Goal: Transaction & Acquisition: Obtain resource

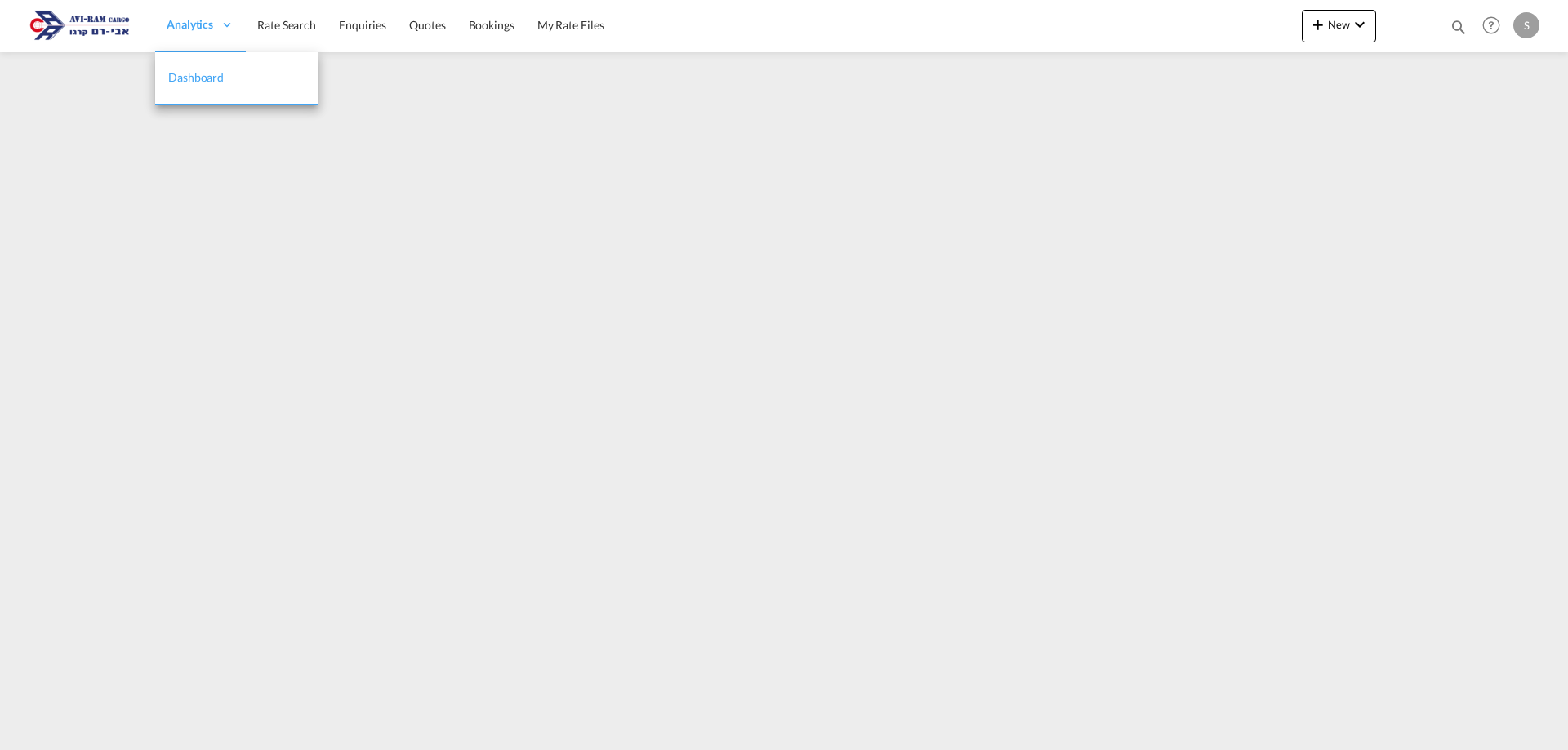
click at [185, 28] on span "Analytics" at bounding box center [189, 25] width 46 height 16
click at [316, 33] on span "Rate Search" at bounding box center [286, 25] width 59 height 16
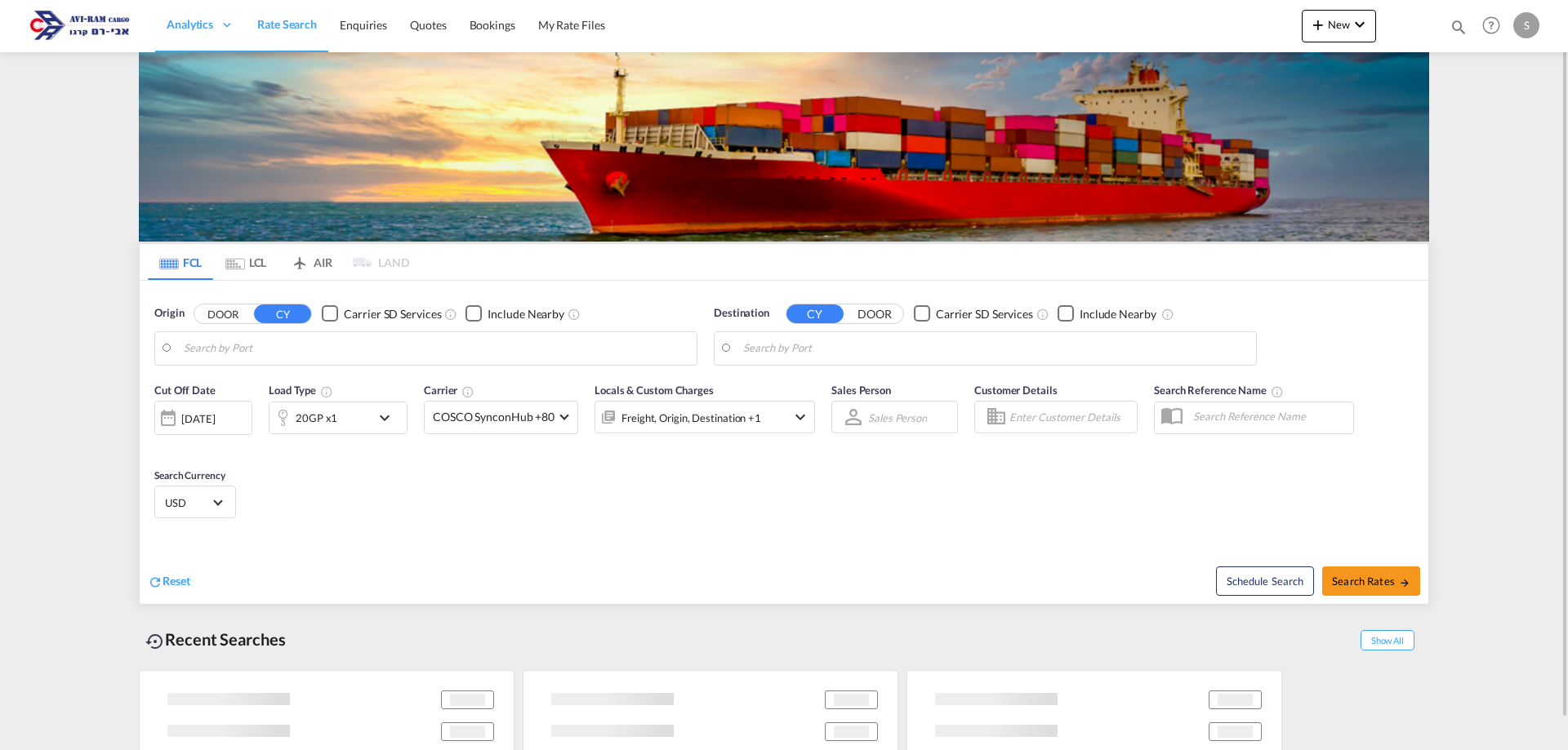
type input "[GEOGRAPHIC_DATA], NLRTM"
type input "Ashdod, ILASH"
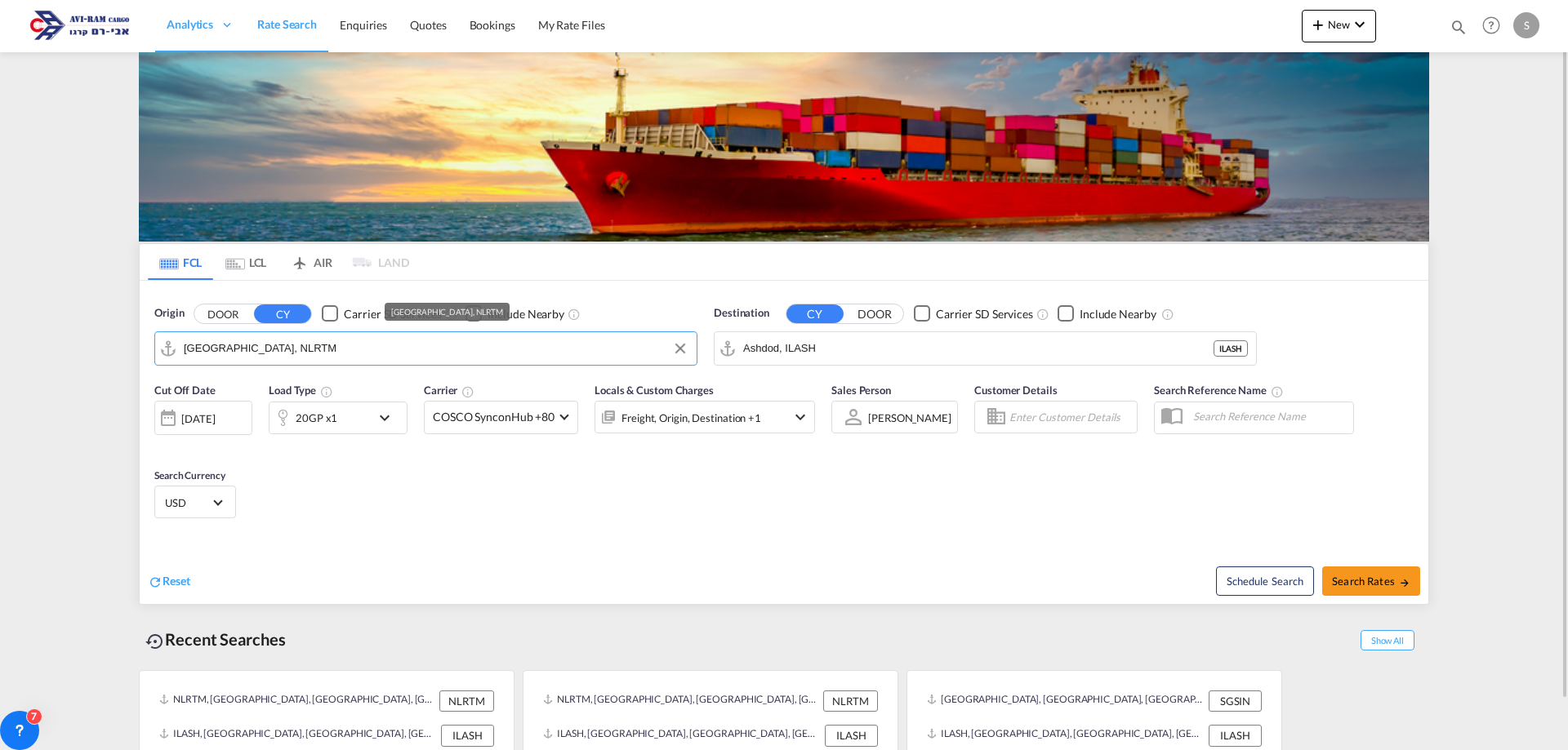
click at [247, 347] on input "Rotterdam, NLRTM" at bounding box center [436, 348] width 505 height 25
paste input "PIRAEUS"
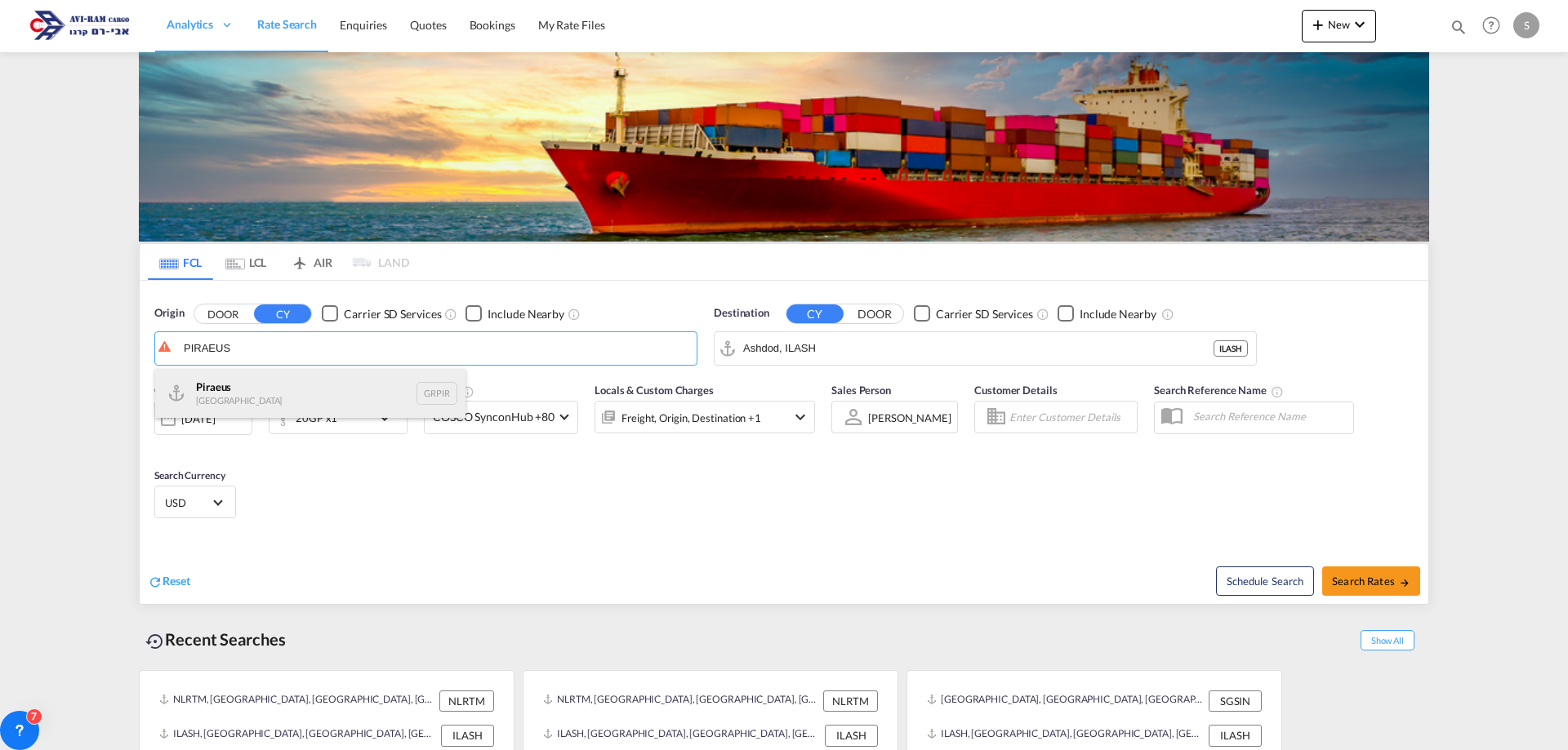
click at [275, 406] on div "Piraeus Greece GRPIR" at bounding box center [310, 394] width 310 height 49
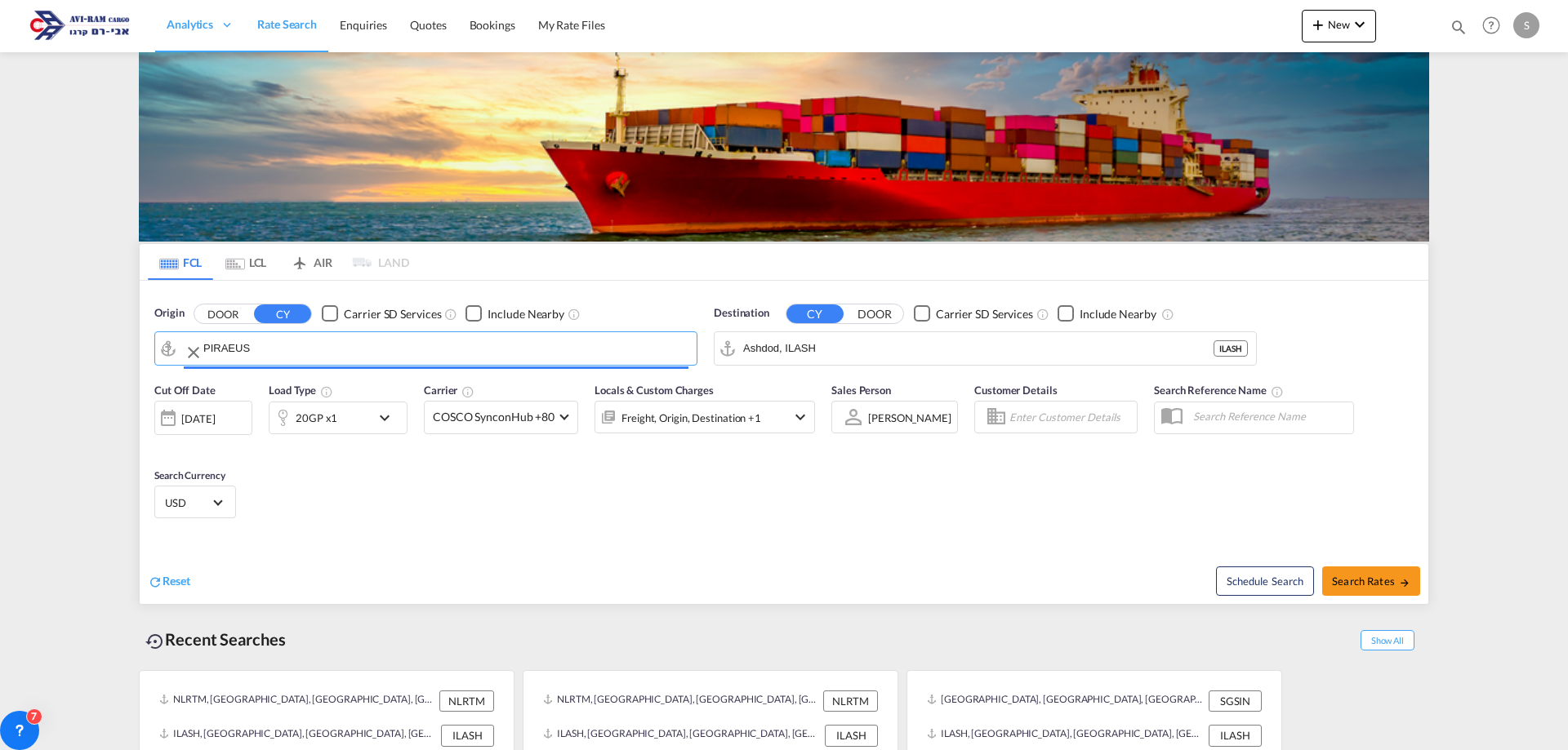
type input "Piraeus, GRPIR"
click at [317, 425] on div "20GP x1" at bounding box center [317, 417] width 42 height 23
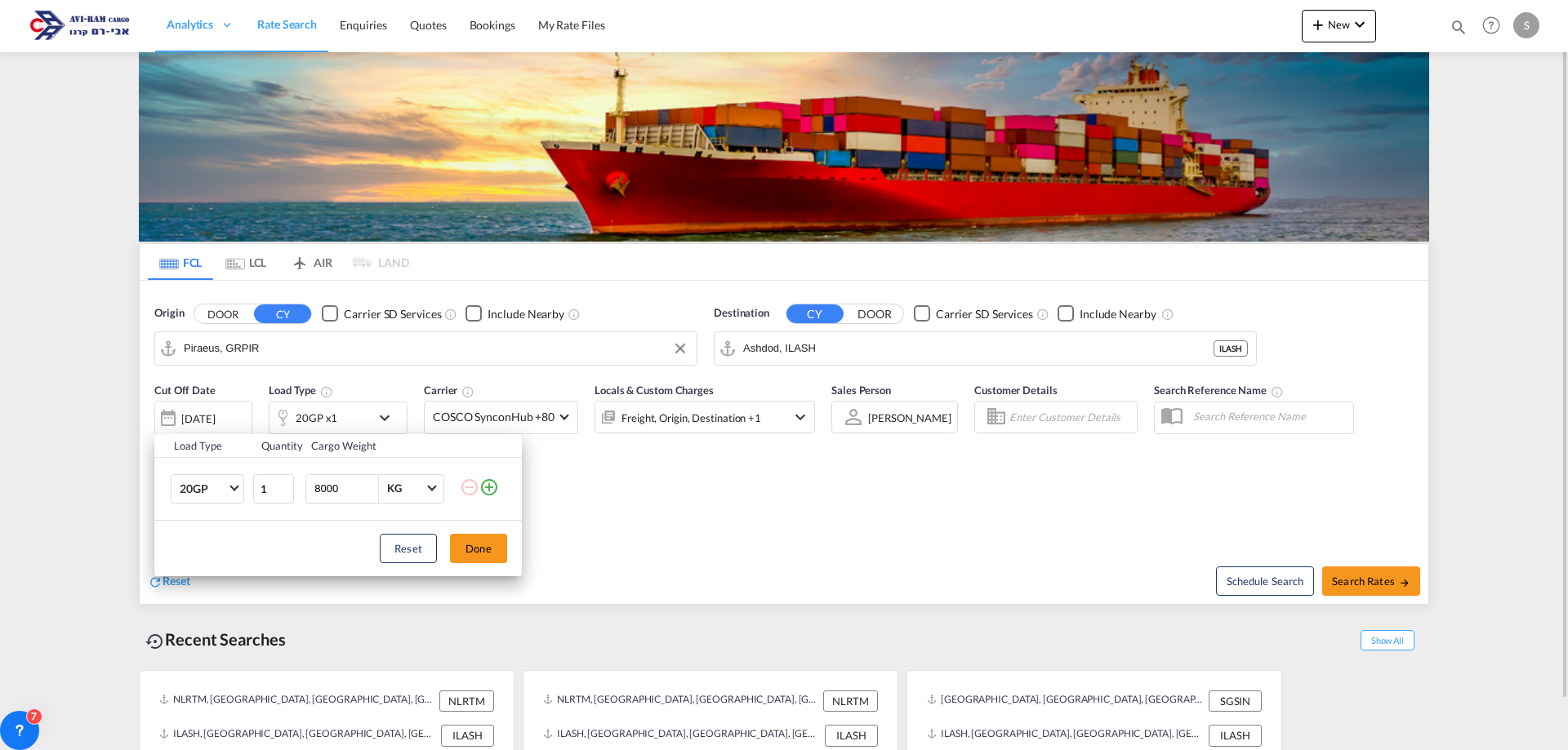
click at [317, 425] on div "Load Type Quantity Cargo Weight 20GP 20GP 40GP 40HC 45HC 20RE 40RE 40HR 20OT 40…" at bounding box center [784, 375] width 1568 height 750
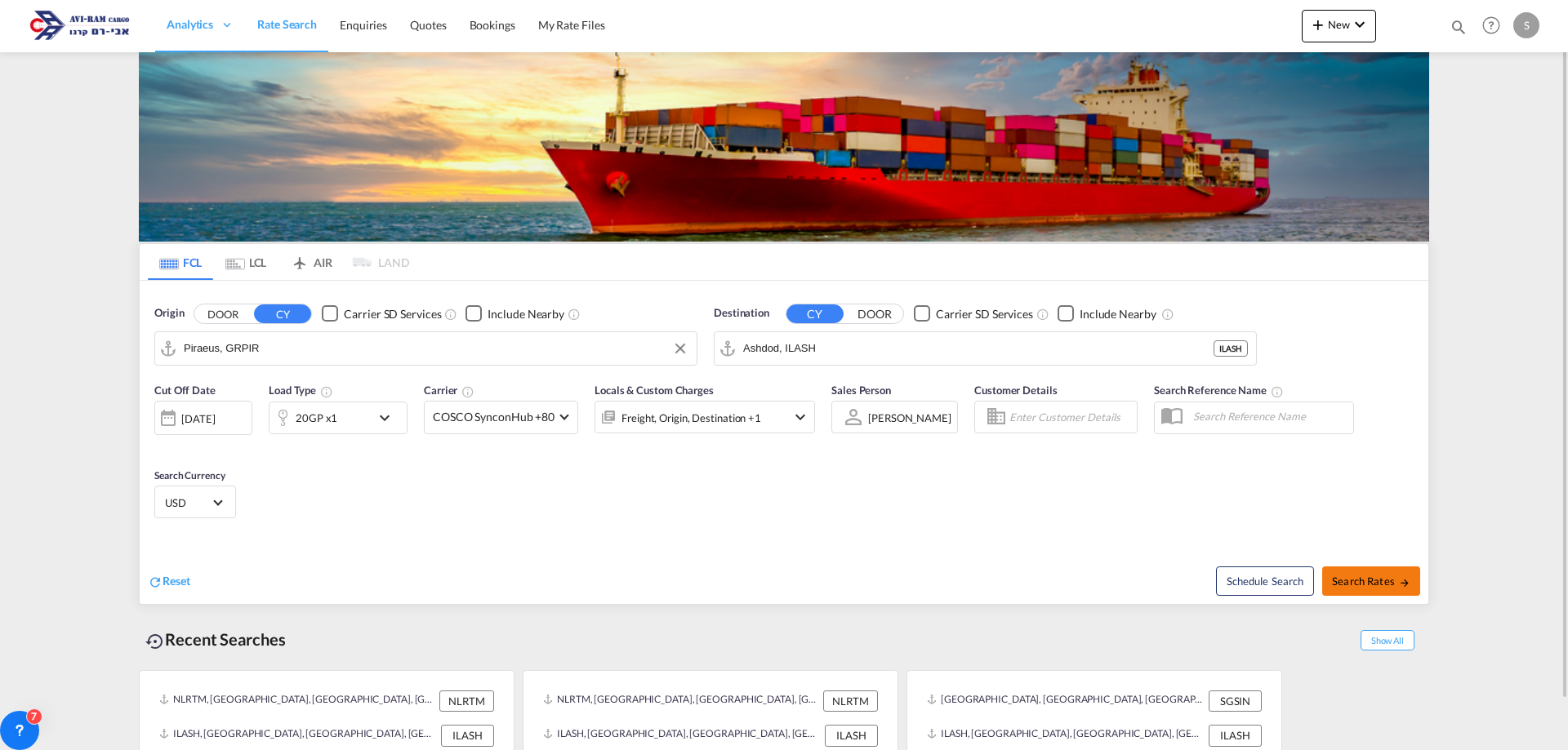
click at [1370, 582] on span "Search Rates" at bounding box center [1371, 581] width 78 height 13
type input "GRPIR to ILASH / 12 Aug 2025"
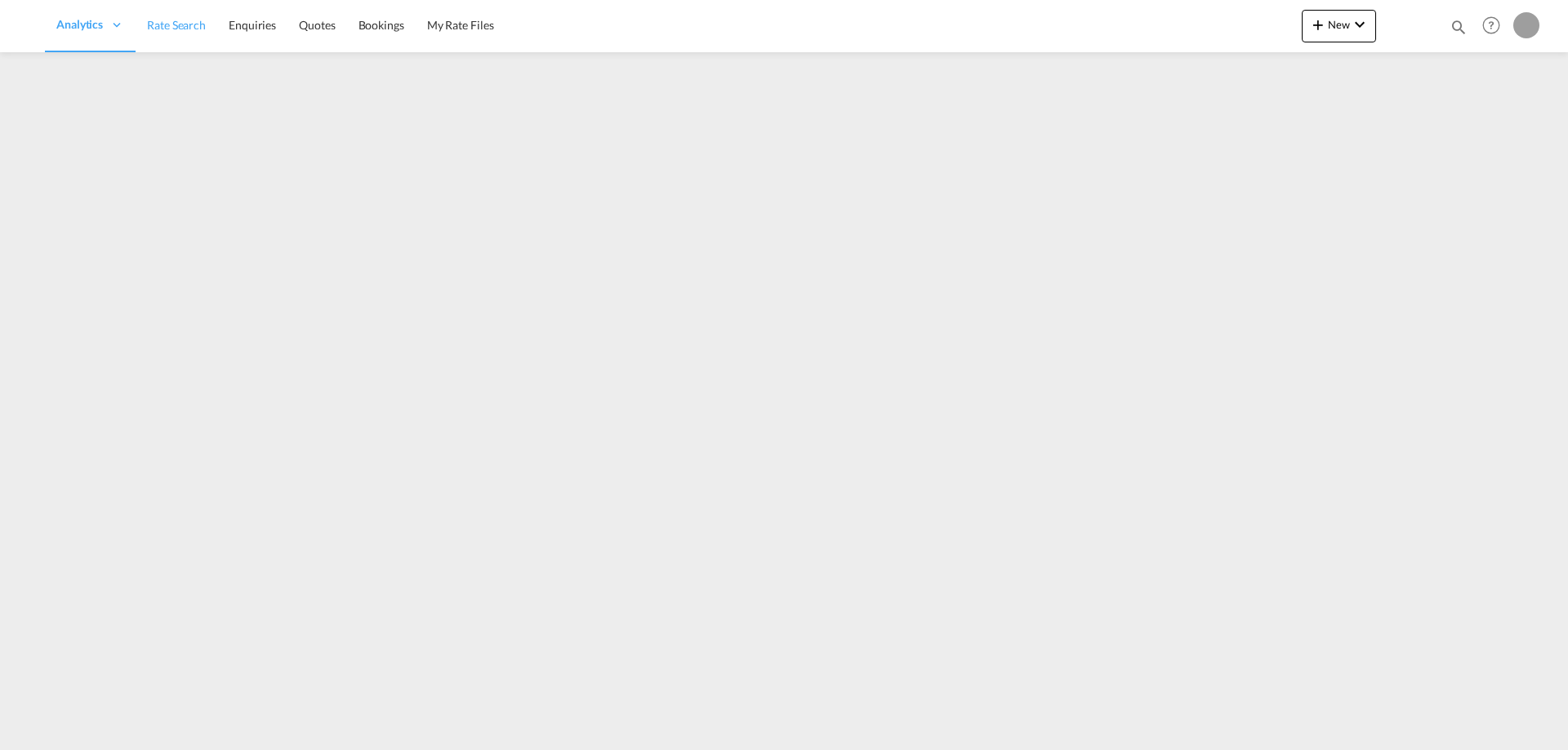
click at [184, 25] on span "Rate Search" at bounding box center [176, 25] width 59 height 14
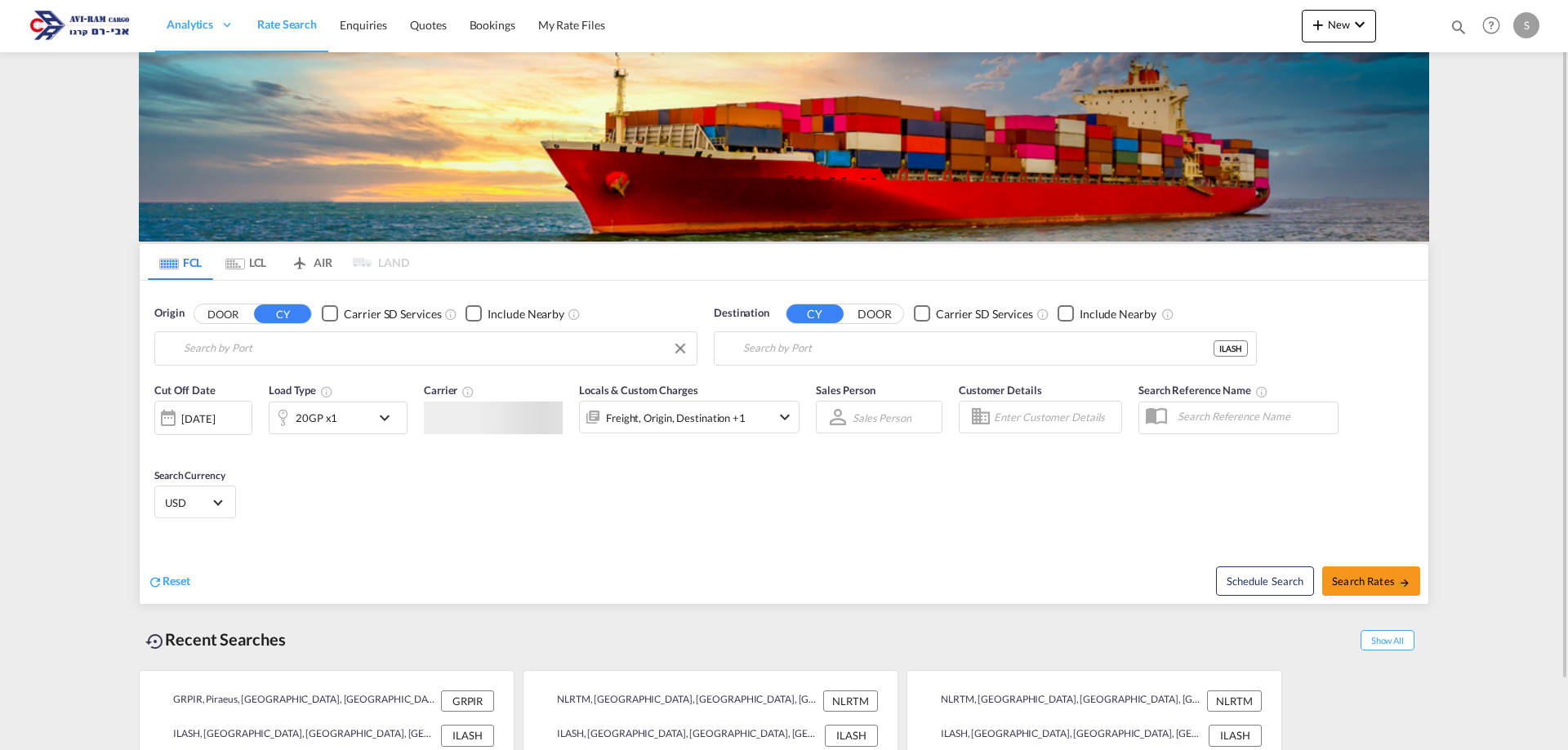
type input "Piraeus, GRPIR"
type input "Ashdod, ILASH"
click at [232, 355] on input "Piraeus, GRPIR" at bounding box center [436, 348] width 505 height 25
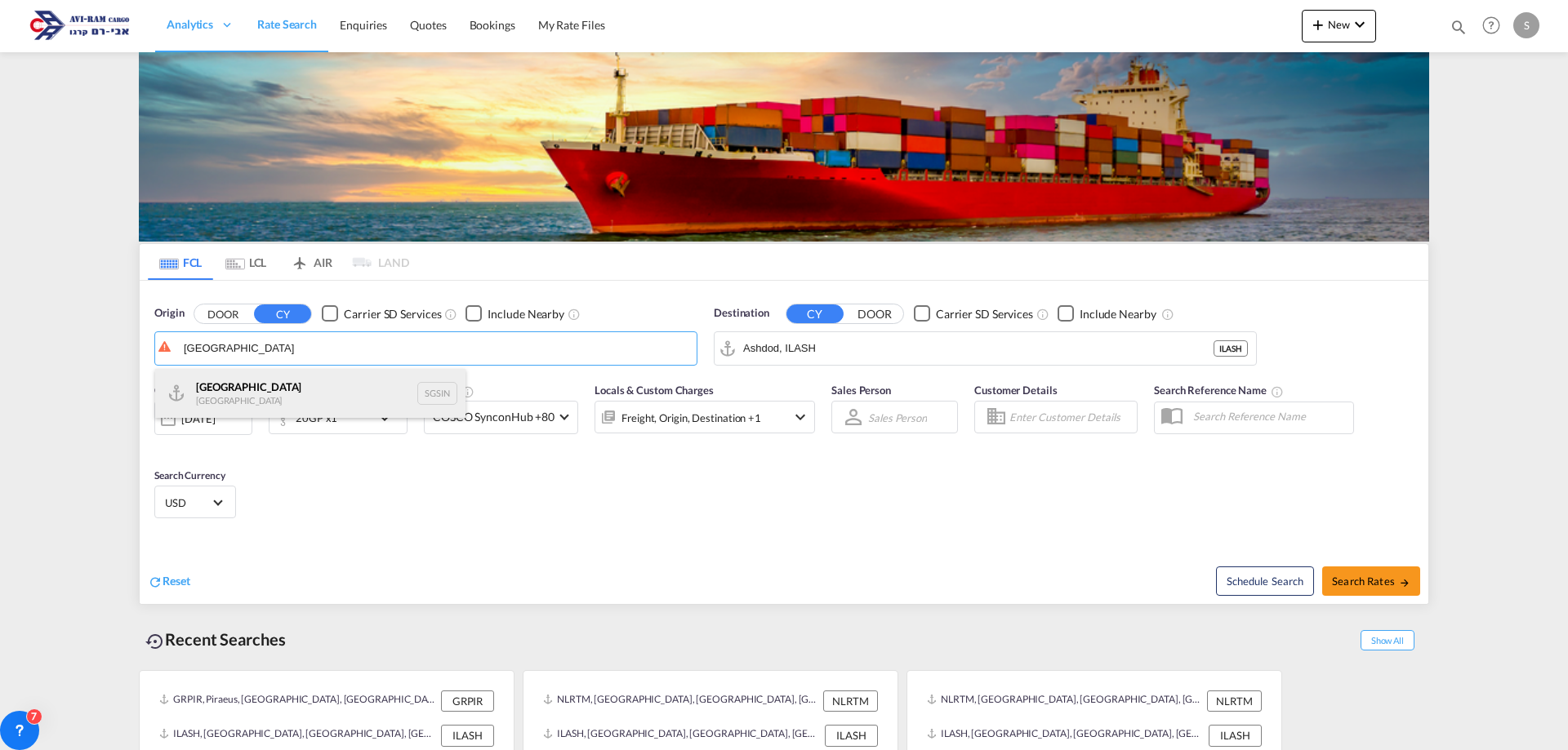
click at [226, 392] on div "Singapore Singapore SGSIN" at bounding box center [310, 394] width 310 height 49
type input "[GEOGRAPHIC_DATA], SGSIN"
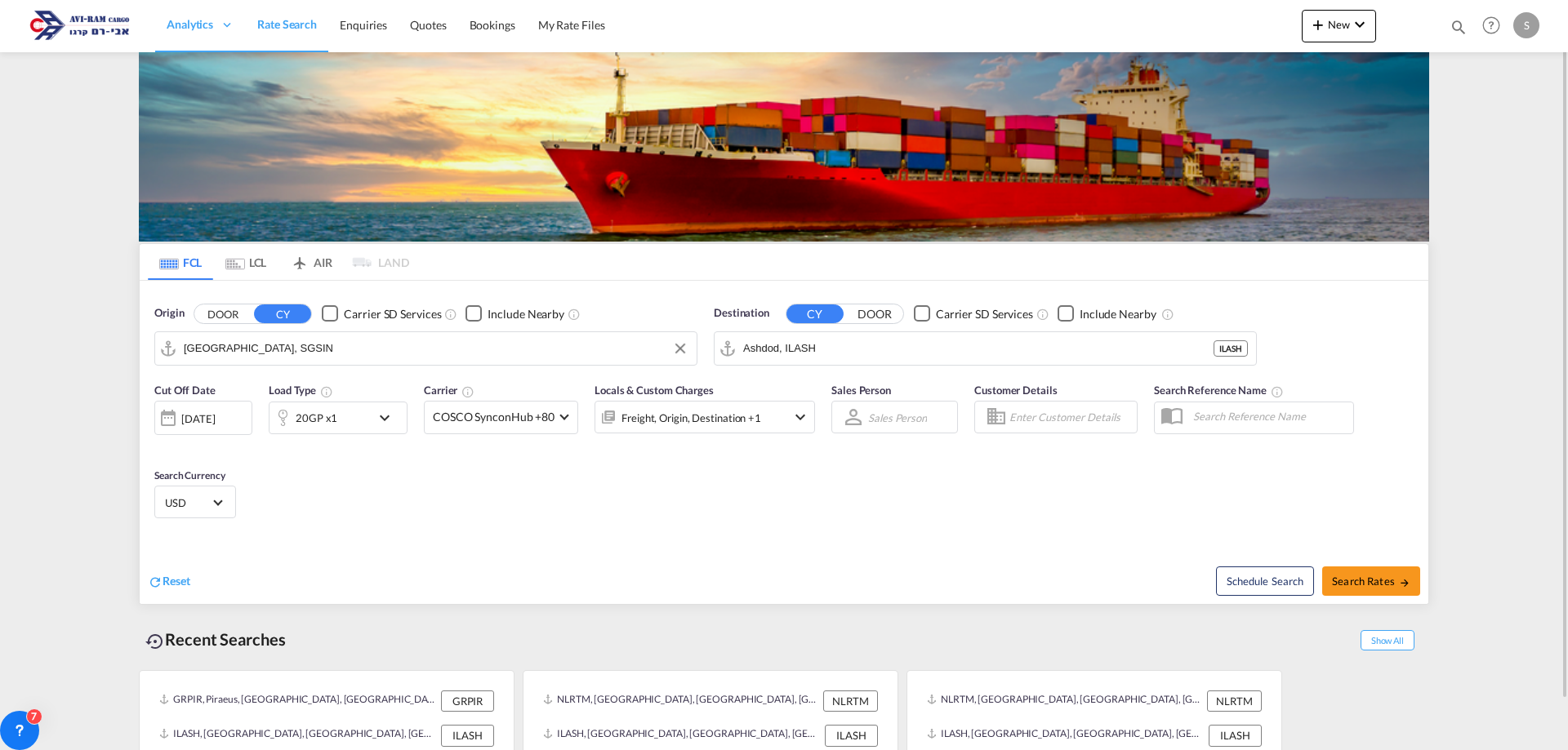
click at [215, 423] on div "[DATE]" at bounding box center [197, 418] width 34 height 15
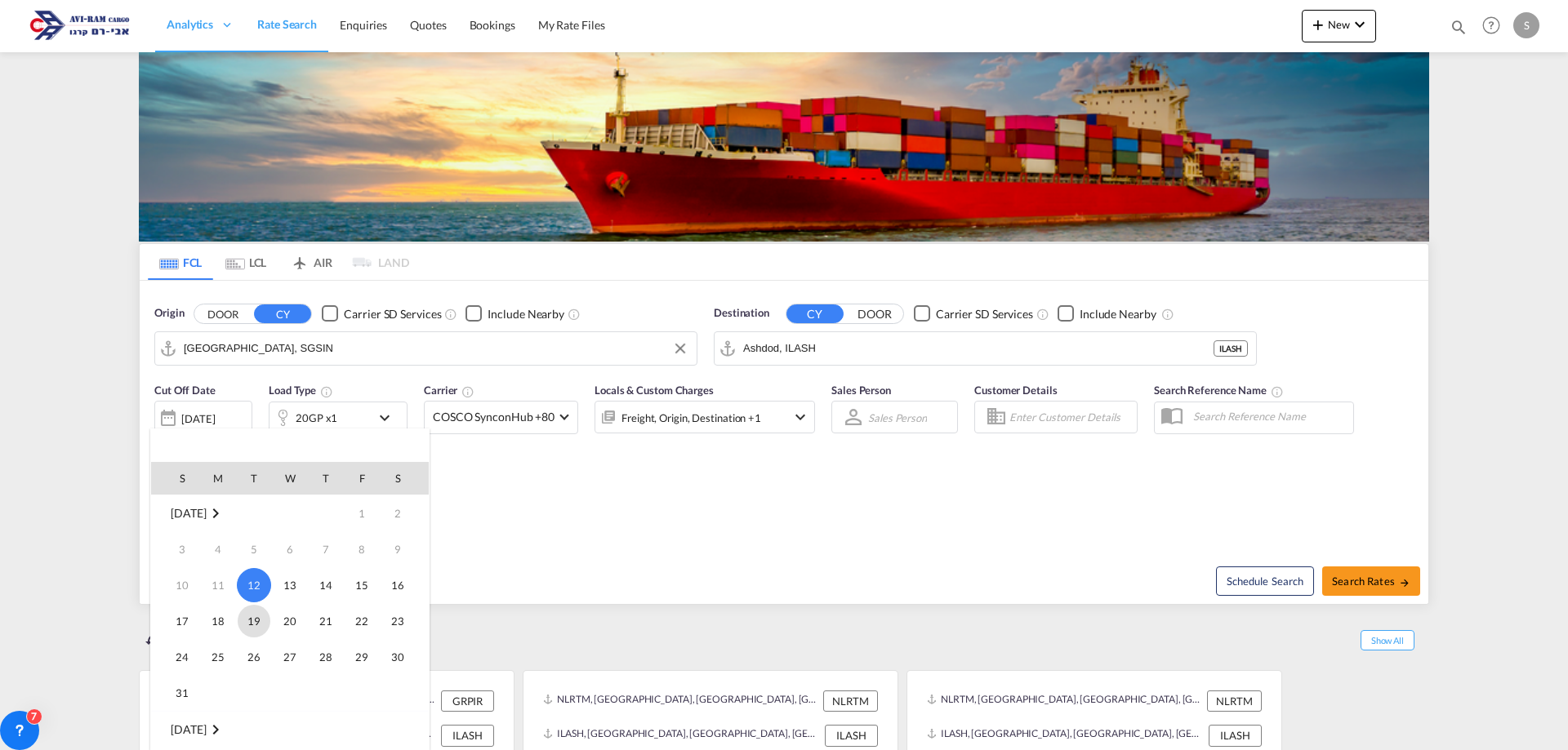
click at [264, 621] on span "19" at bounding box center [254, 621] width 33 height 33
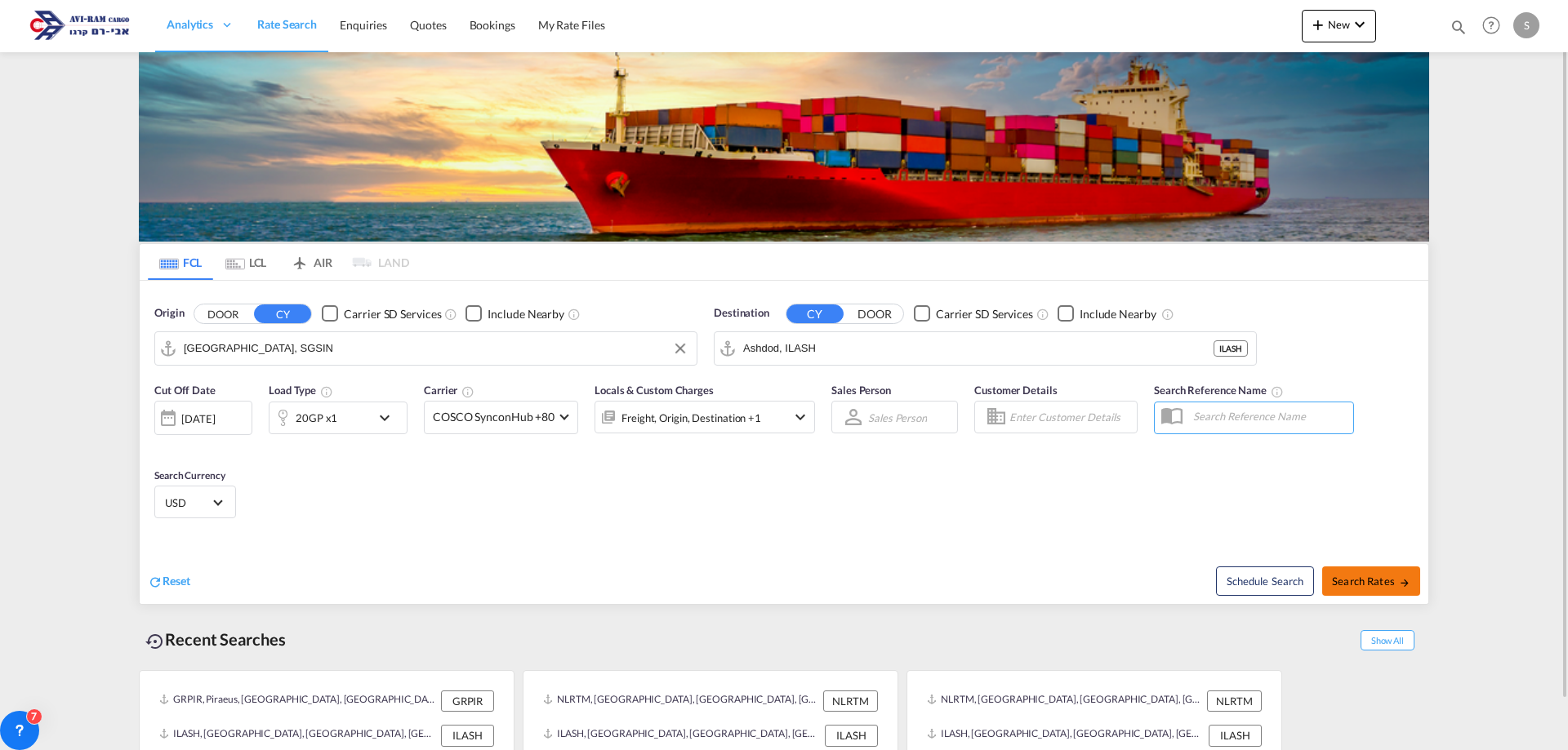
click at [1381, 575] on span "Search Rates" at bounding box center [1371, 581] width 78 height 13
type input "SGSIN to ILASH / [DATE]"
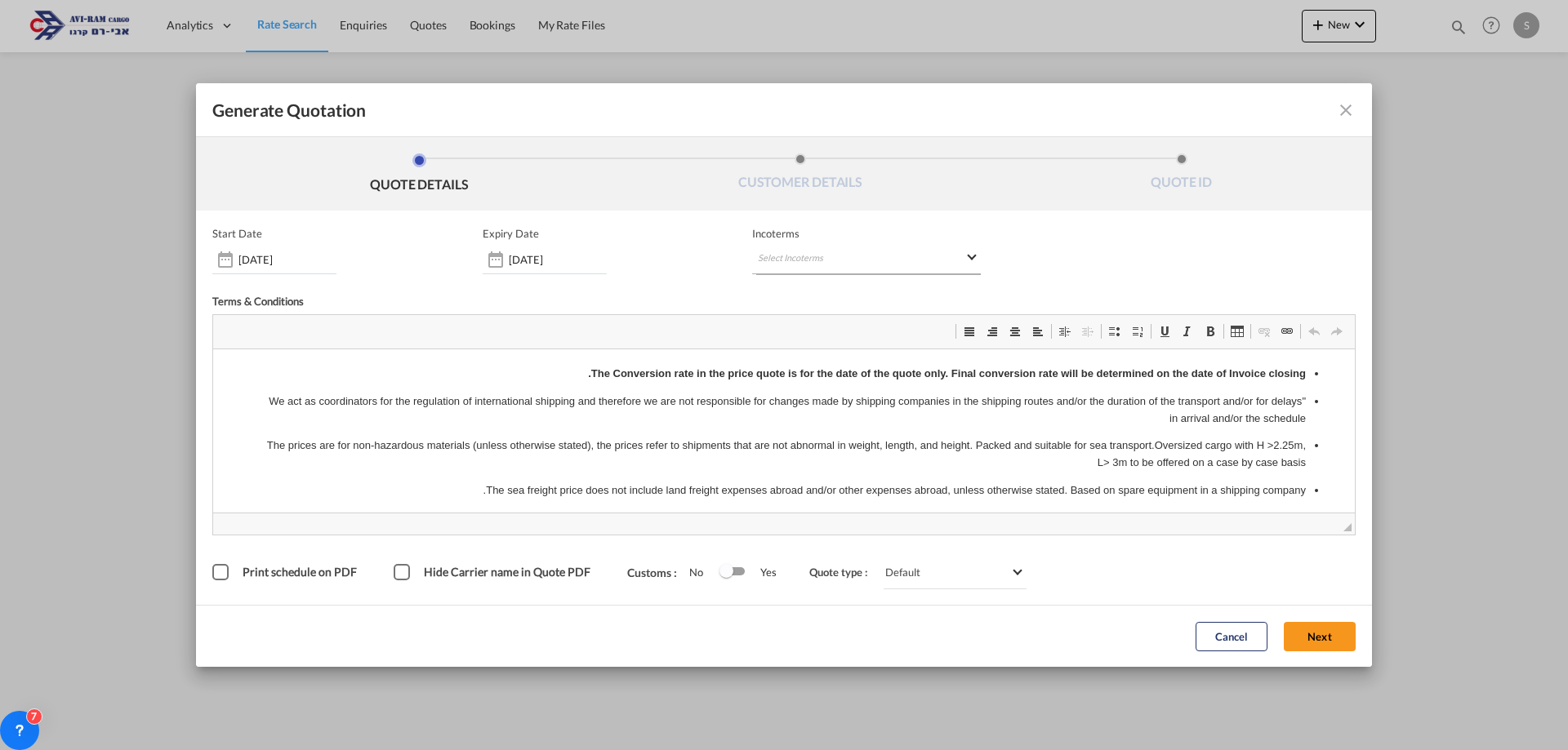
click at [878, 261] on md-select "Select Incoterms DPU - export Delivery at Place Unloaded FOB - export Free on B…" at bounding box center [866, 259] width 228 height 29
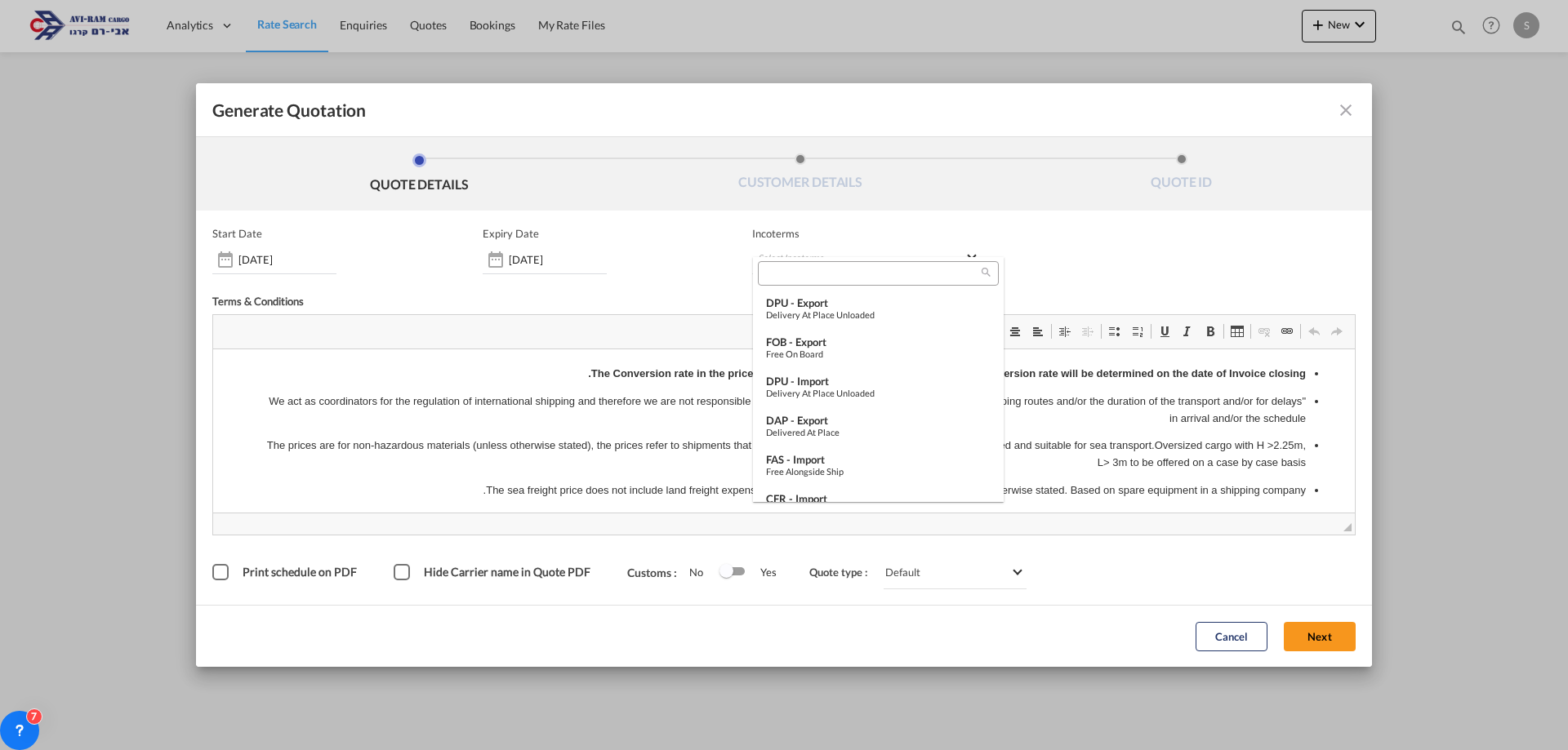
scroll to position [571, 0]
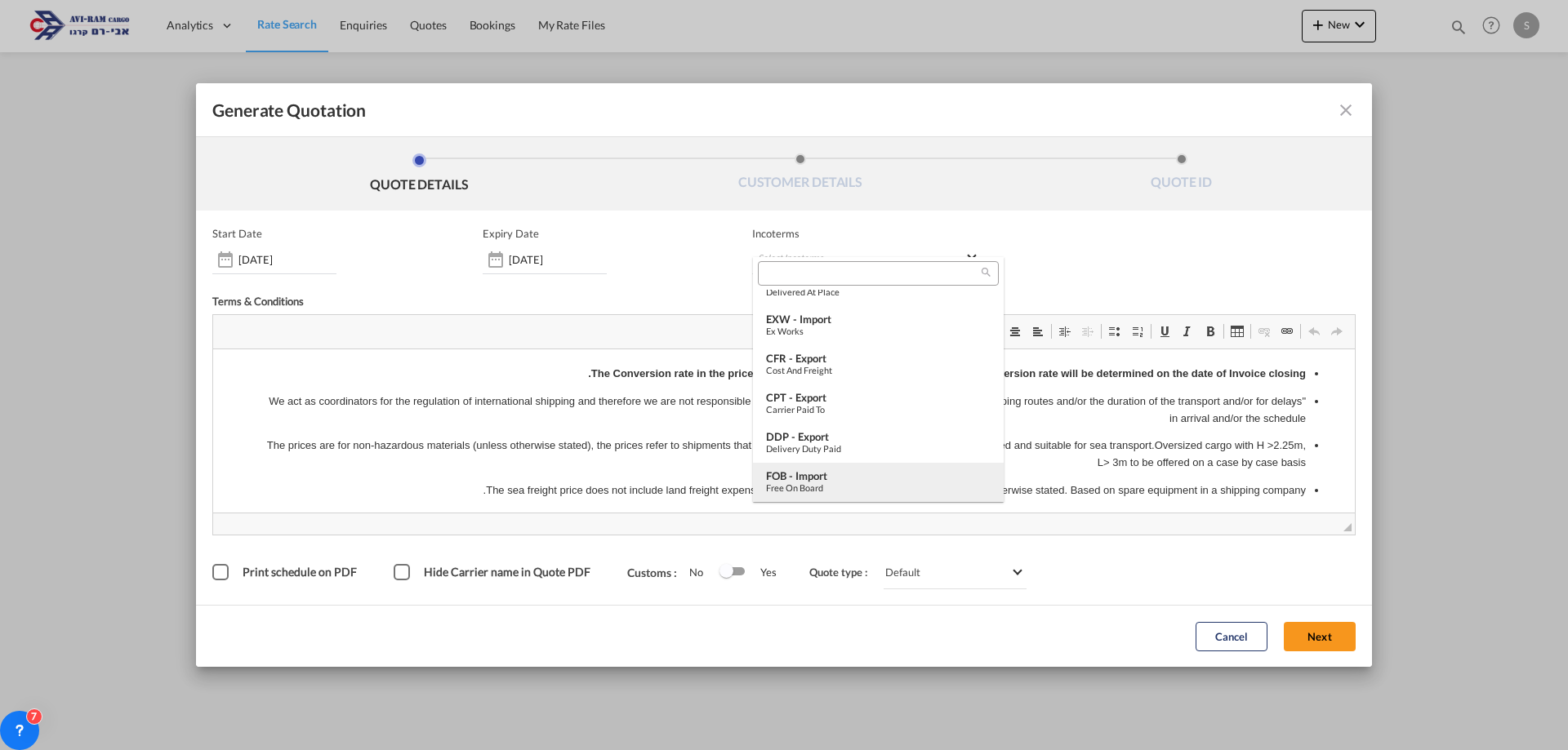
click at [829, 479] on div "FOB - import" at bounding box center [878, 475] width 225 height 13
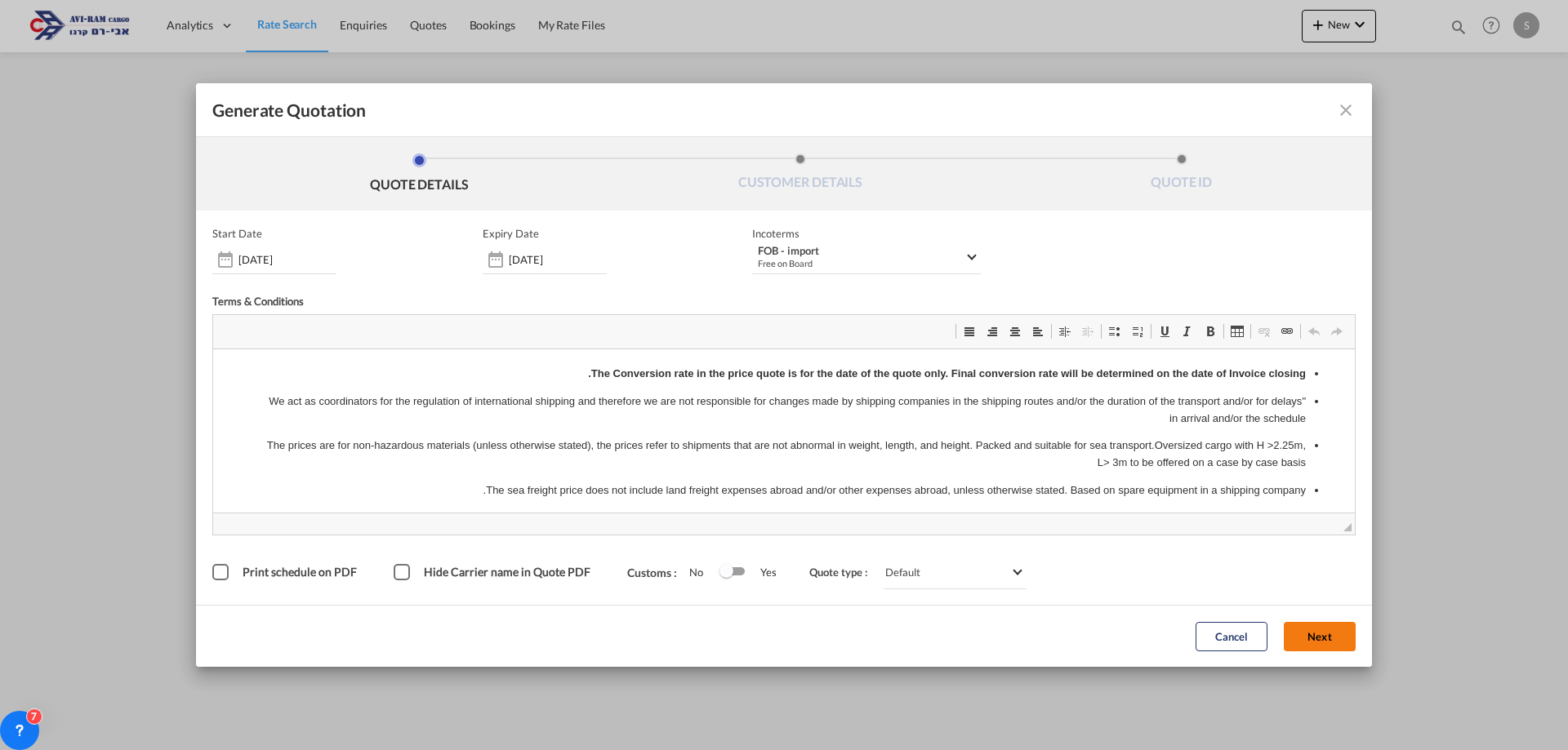
click at [1331, 635] on button "Next" at bounding box center [1319, 636] width 72 height 29
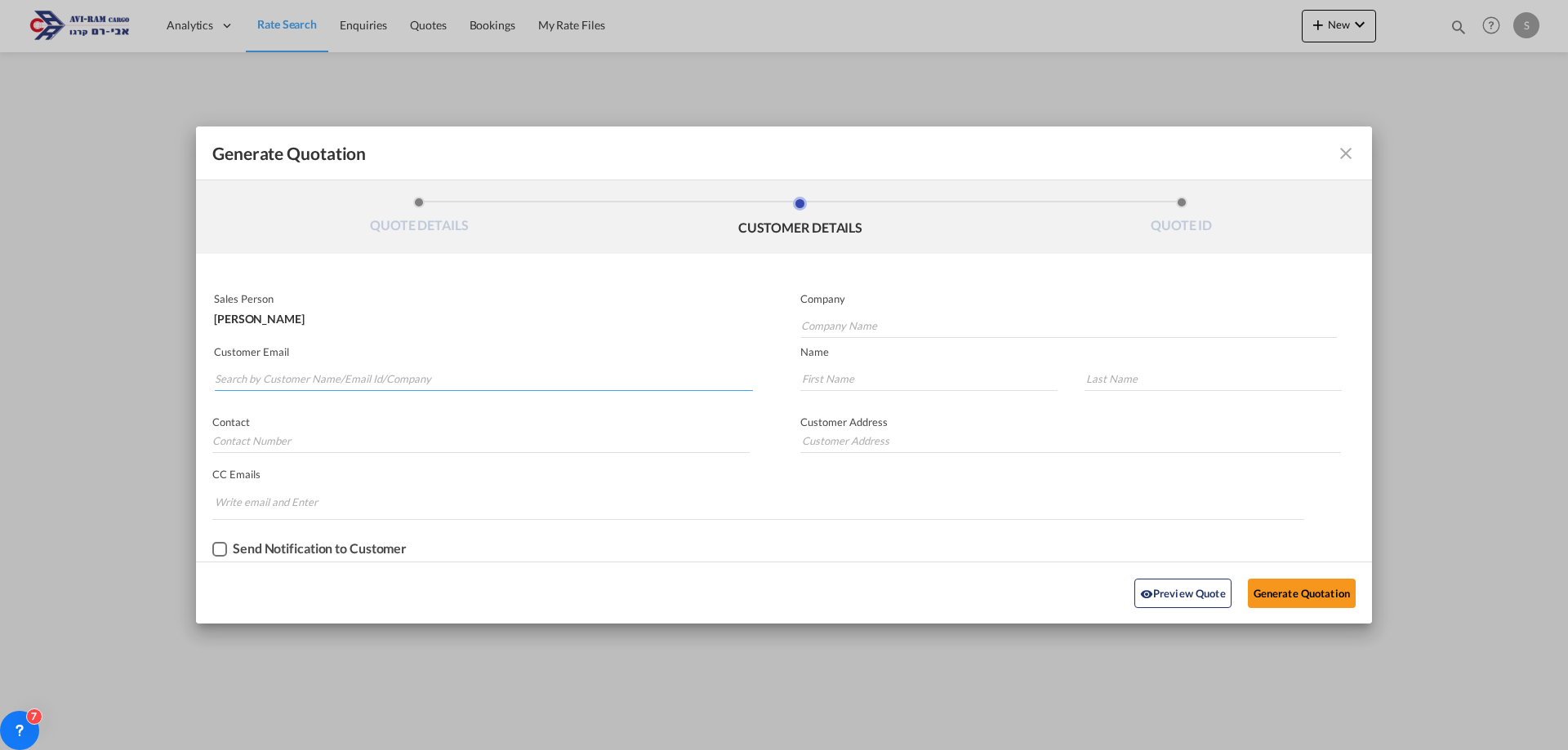
click at [372, 381] on input "Search by Customer Name/Email Id/Company" at bounding box center [484, 378] width 538 height 25
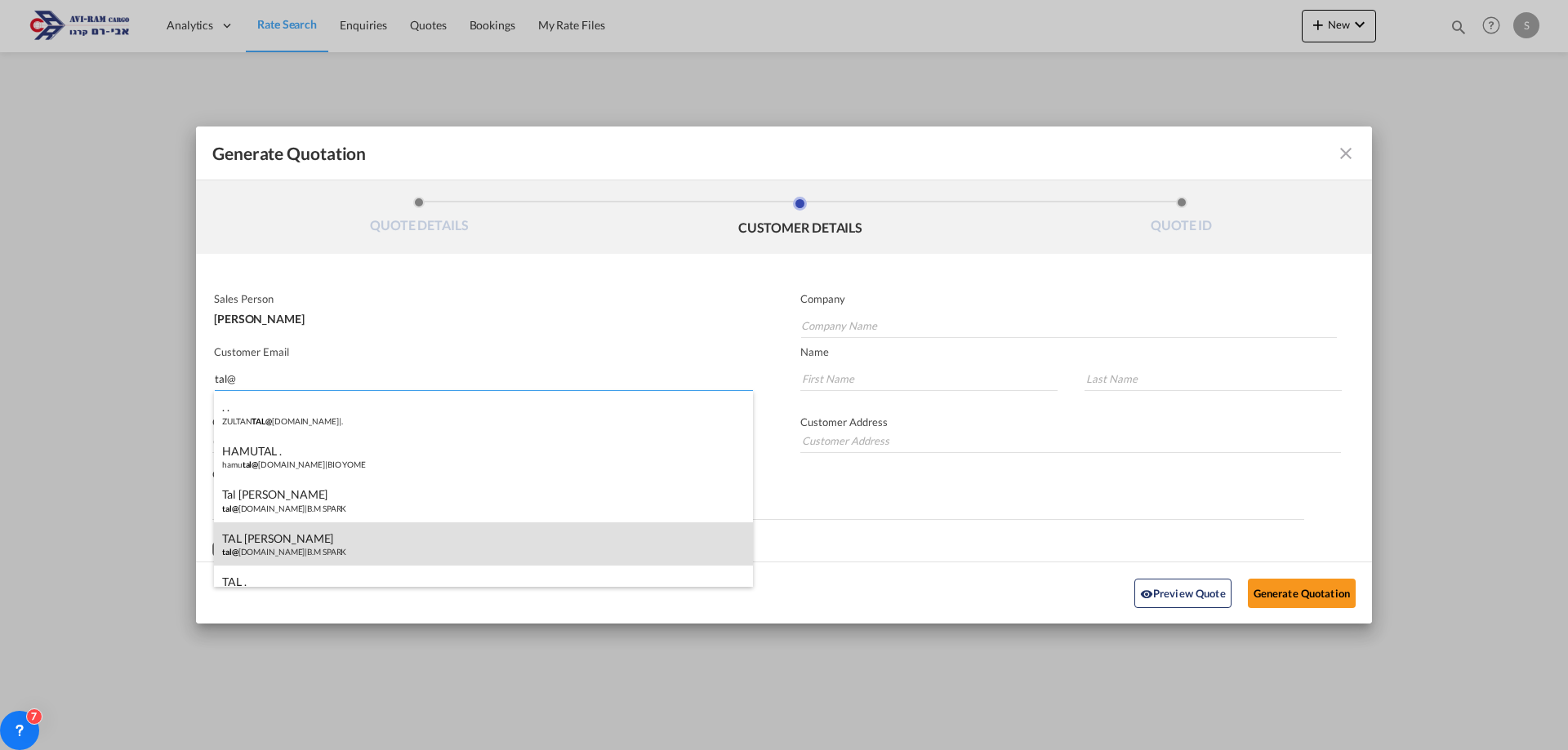
type input "tal@"
click at [343, 541] on div "TAL [PERSON_NAME] tal@ [DOMAIN_NAME] | B.M SPARK" at bounding box center [483, 545] width 538 height 44
type input "B.M SPARK"
type input "[EMAIL_ADDRESS][DOMAIN_NAME]"
type input "TAL"
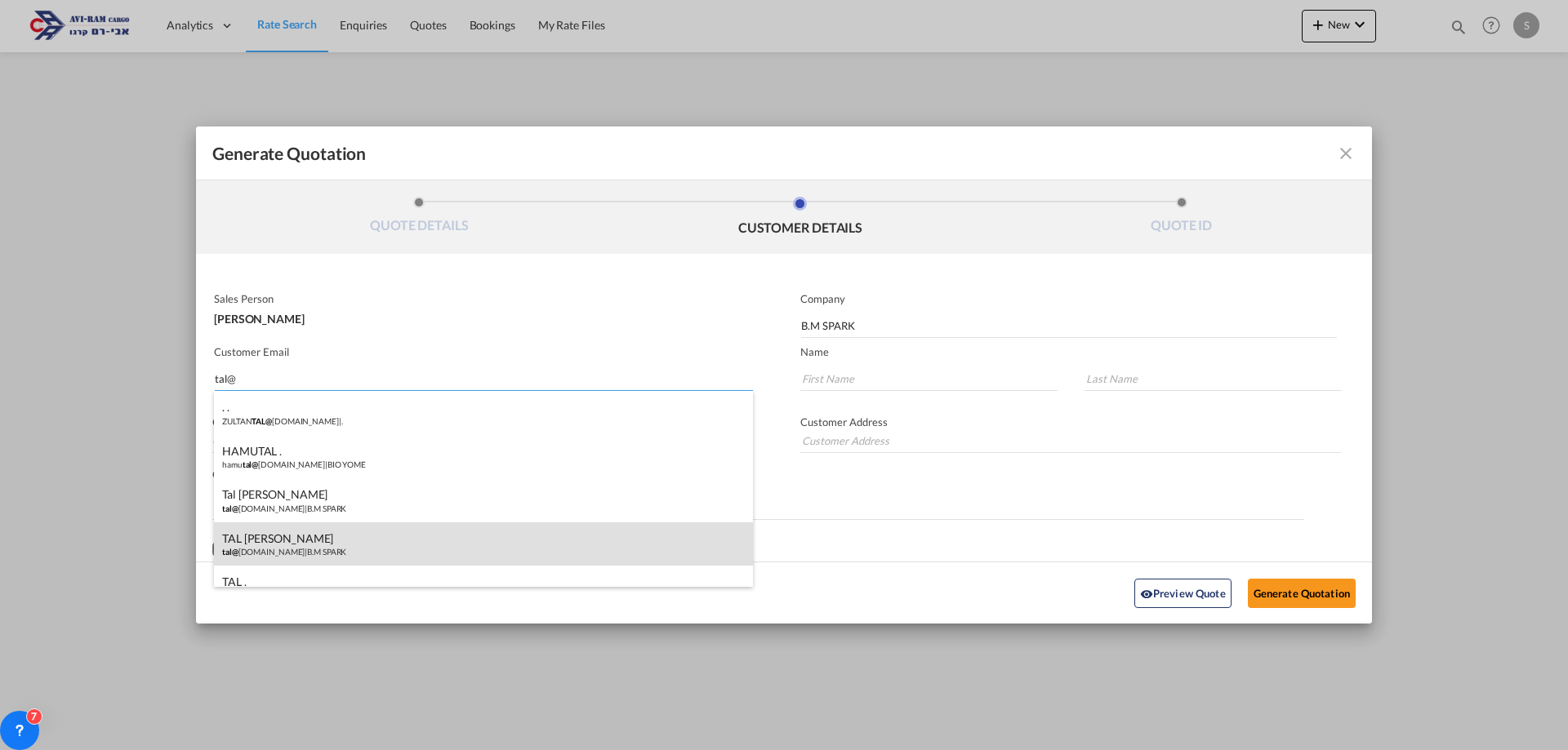
type input "[PERSON_NAME]"
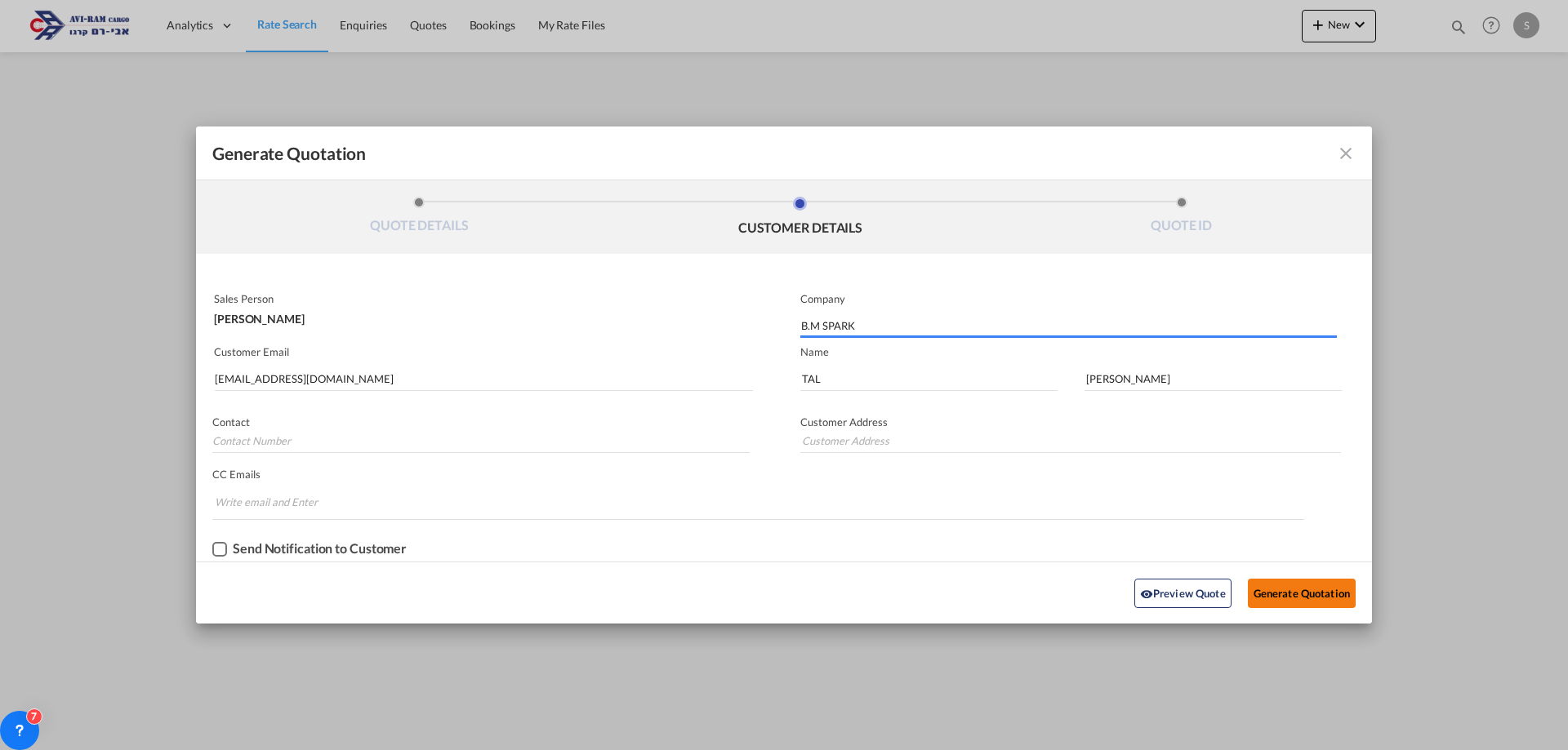
click at [1282, 591] on button "Generate Quotation" at bounding box center [1302, 593] width 107 height 29
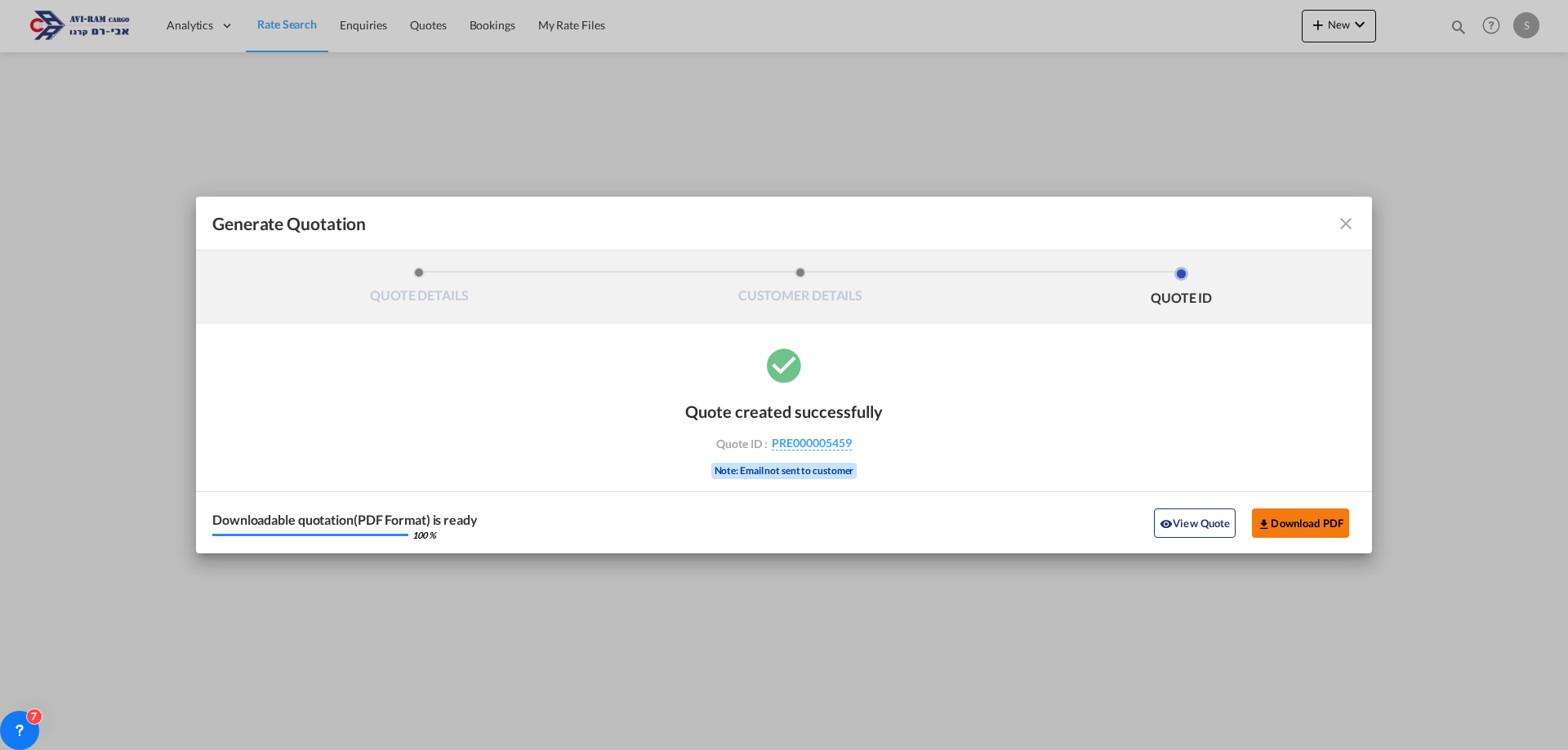
click at [1317, 525] on button "Download PDF" at bounding box center [1300, 523] width 97 height 29
click at [1332, 226] on div "Generate QuotationQUOTE ..." at bounding box center [1298, 224] width 115 height 20
click at [1349, 224] on md-icon "icon-close fg-AAA8AD cursor m-0" at bounding box center [1346, 224] width 20 height 20
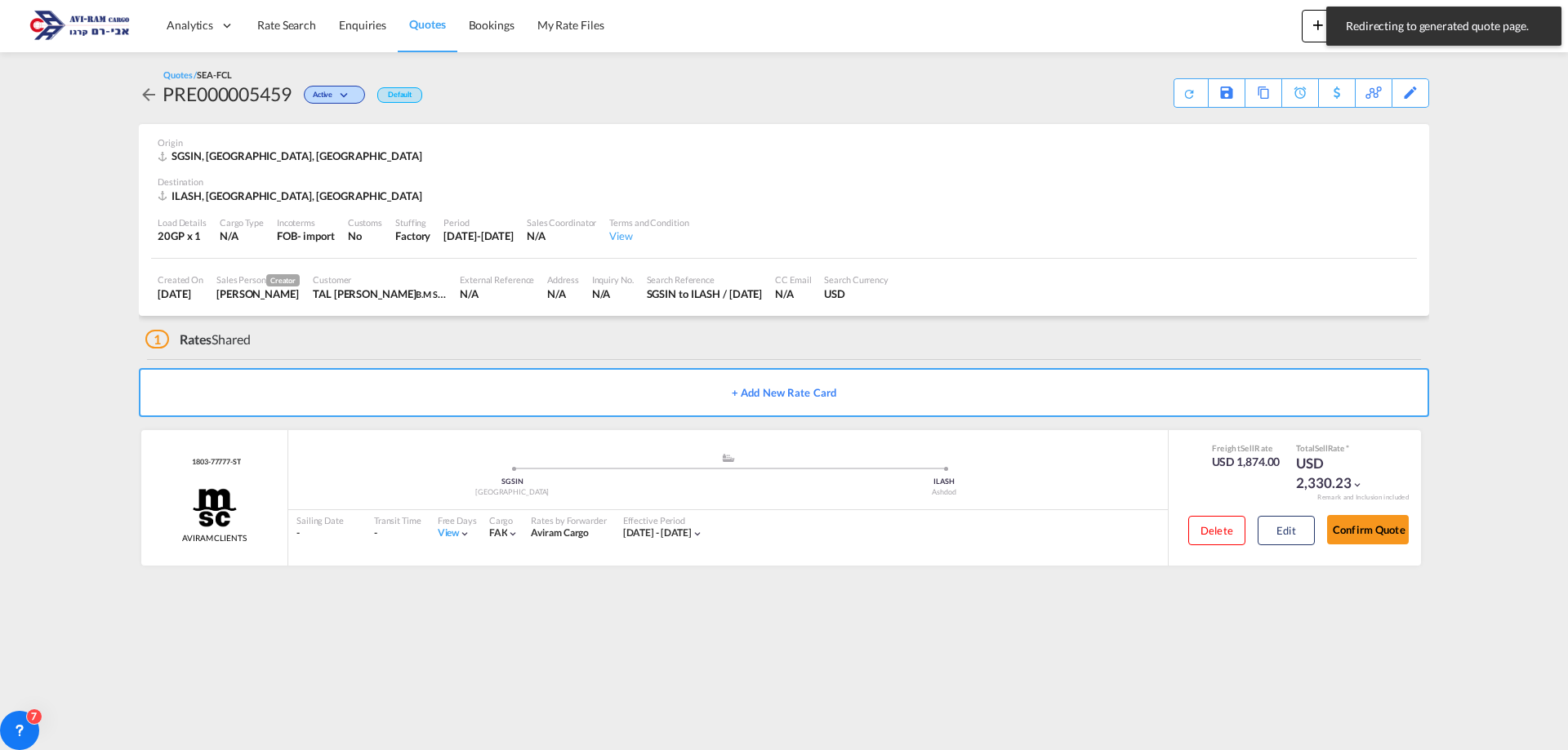
click at [291, 28] on span "Rate Search" at bounding box center [286, 25] width 59 height 14
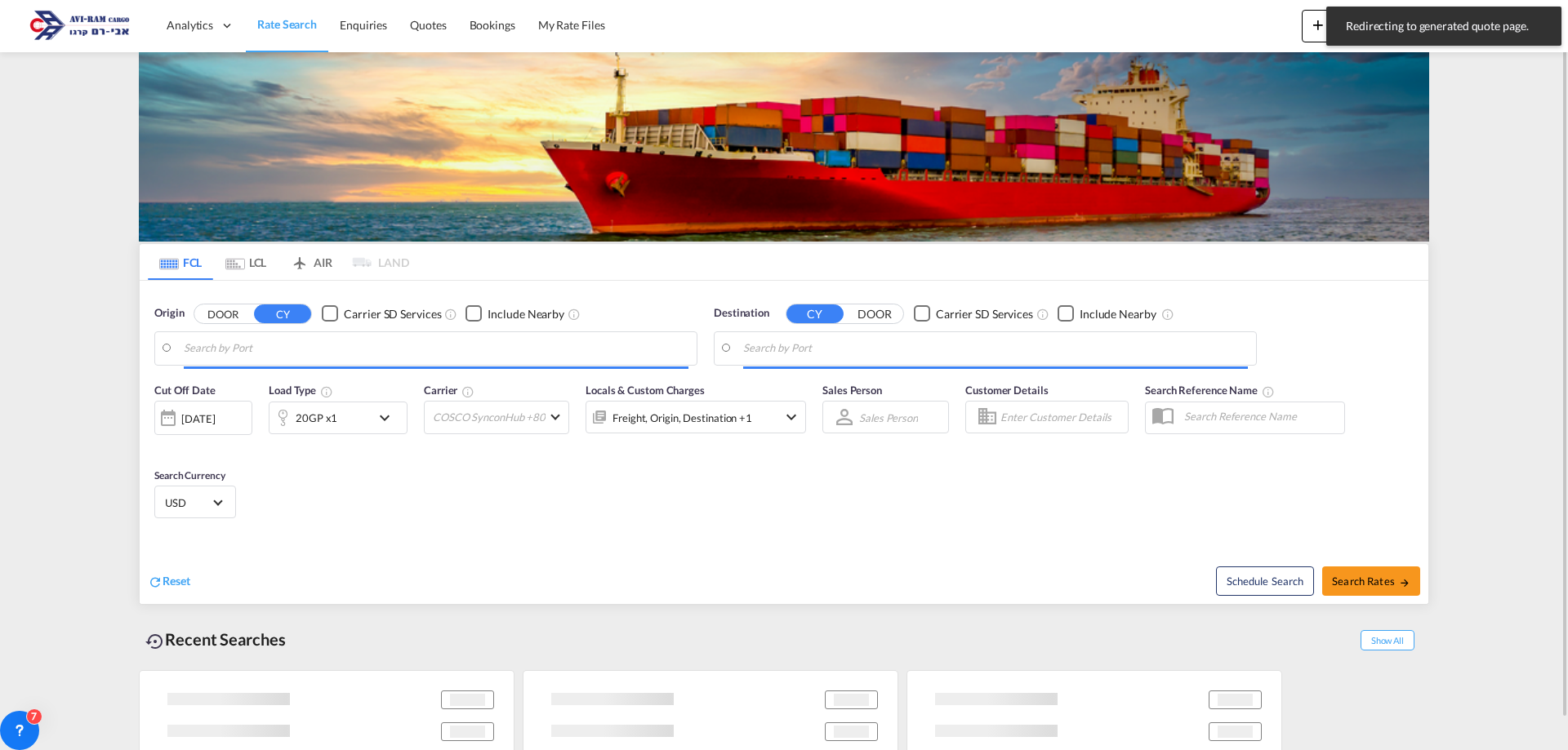
click at [327, 420] on div "20GP x1" at bounding box center [317, 417] width 42 height 23
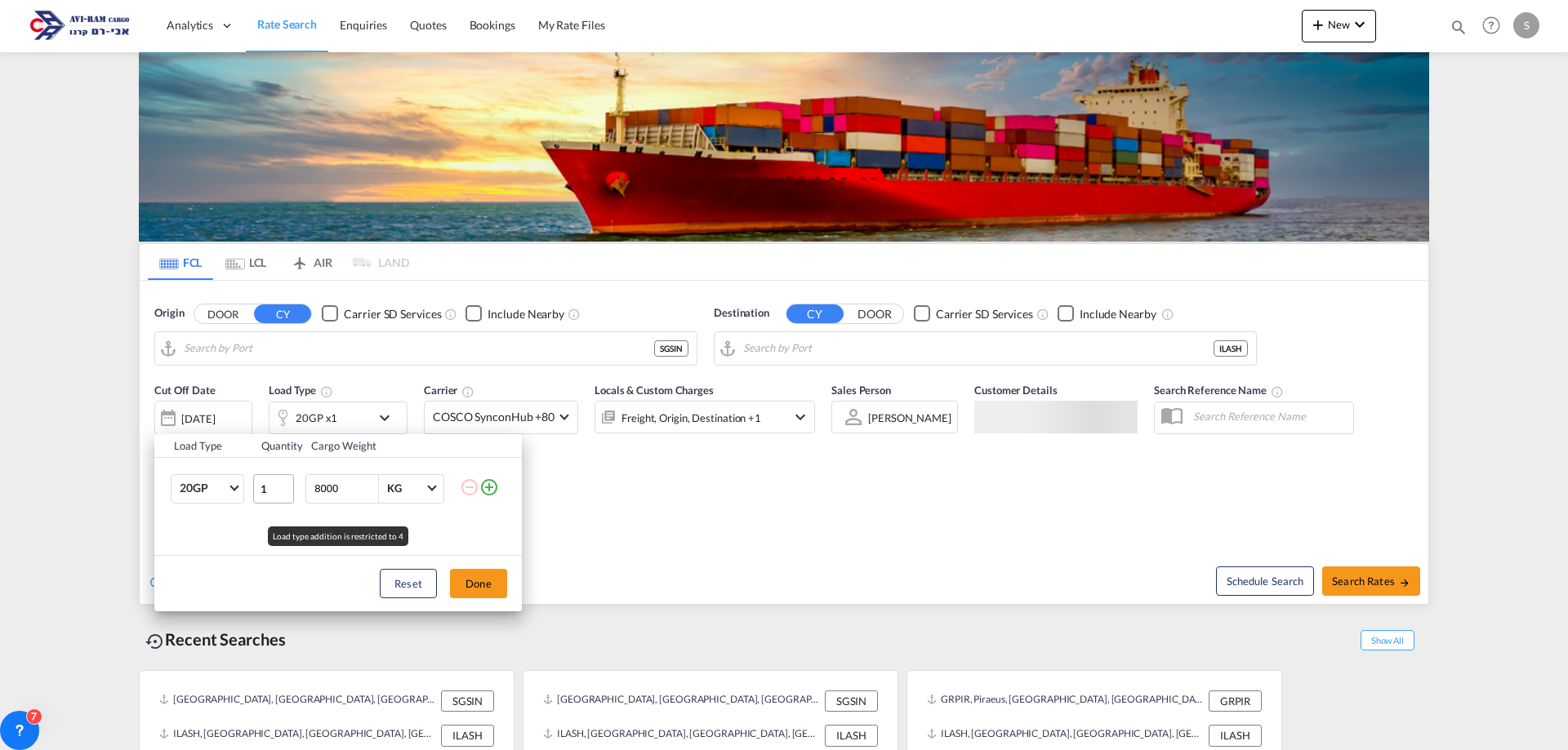
type input "[GEOGRAPHIC_DATA], SGSIN"
type input "Ashdod, ILASH"
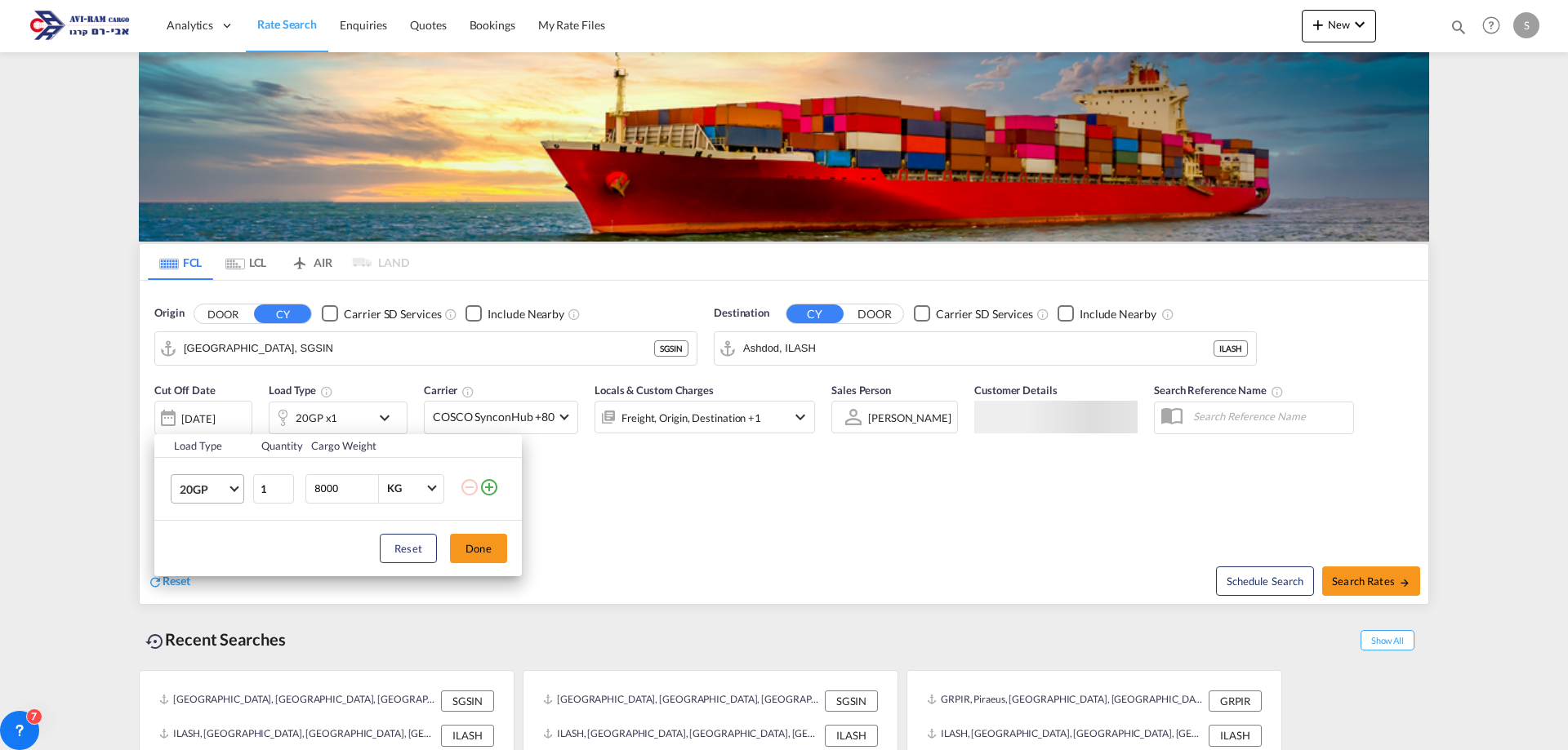
click at [223, 495] on span "20GP" at bounding box center [203, 490] width 47 height 16
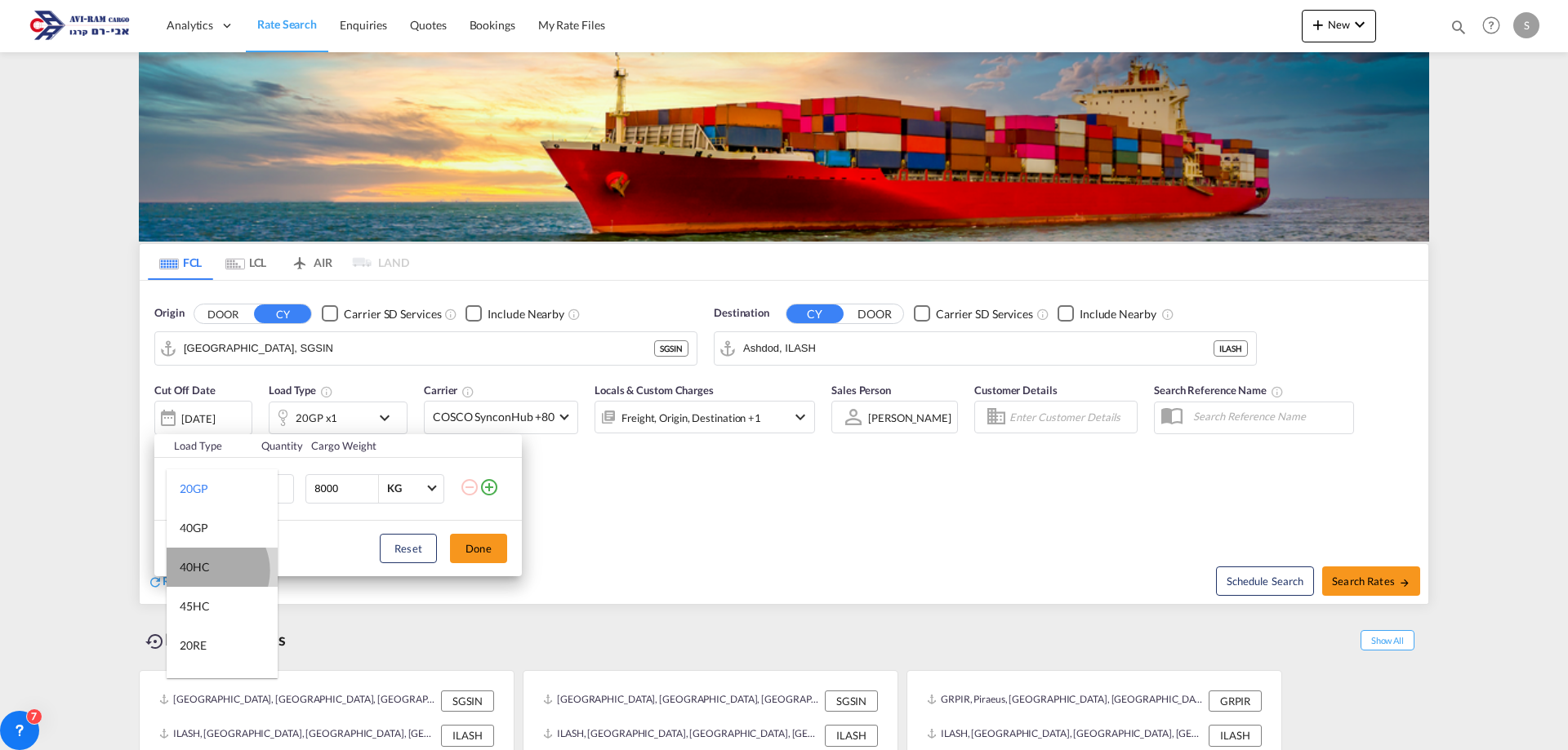
click at [207, 570] on div "40HC" at bounding box center [194, 567] width 30 height 16
click at [491, 556] on button "Done" at bounding box center [478, 548] width 57 height 29
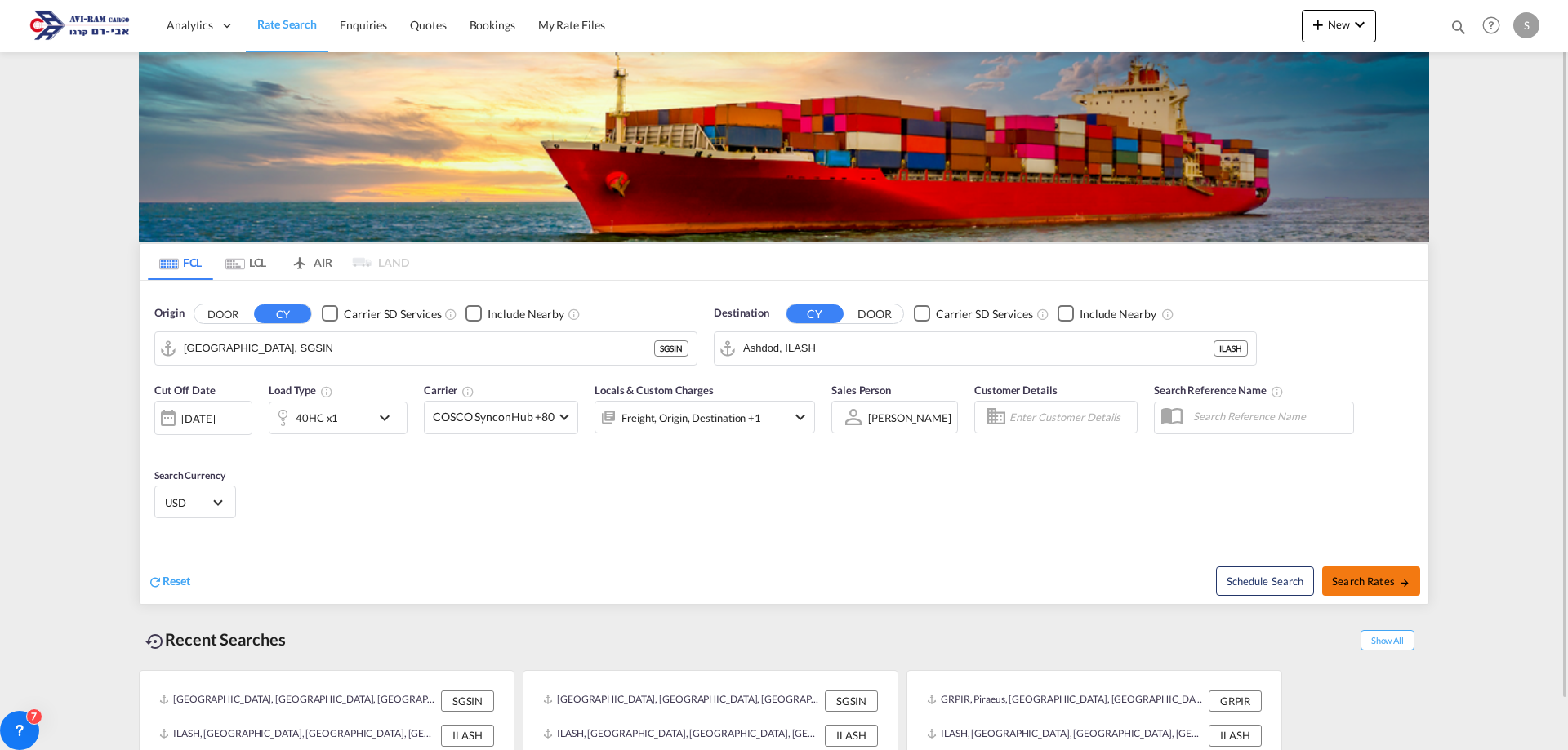
click at [1332, 585] on span "Search Rates" at bounding box center [1371, 581] width 78 height 13
type input "SGSIN to ILASH / [DATE]"
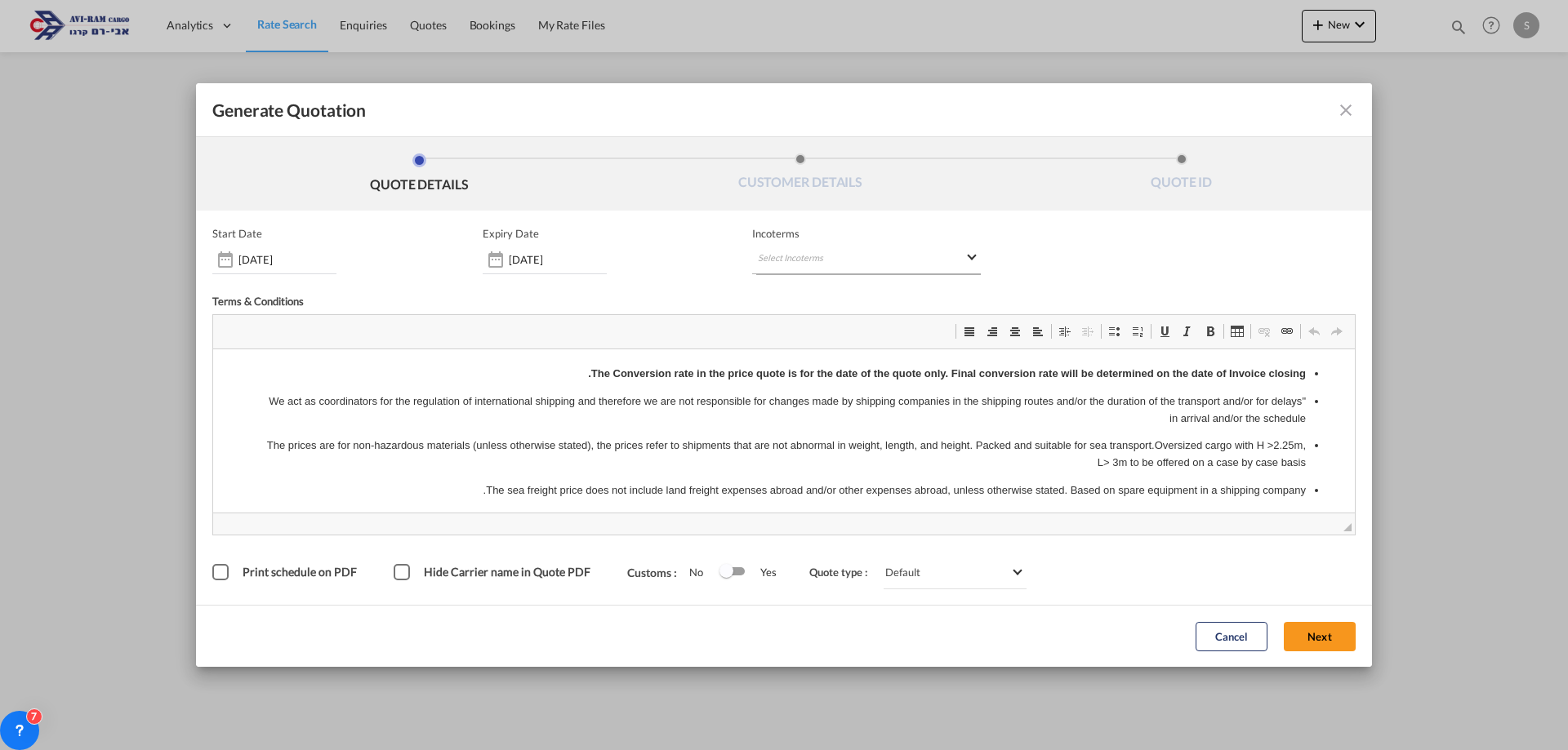
click at [849, 261] on md-select "Select Incoterms DPU - export Delivery at Place Unloaded FOB - export Free on B…" at bounding box center [866, 259] width 228 height 29
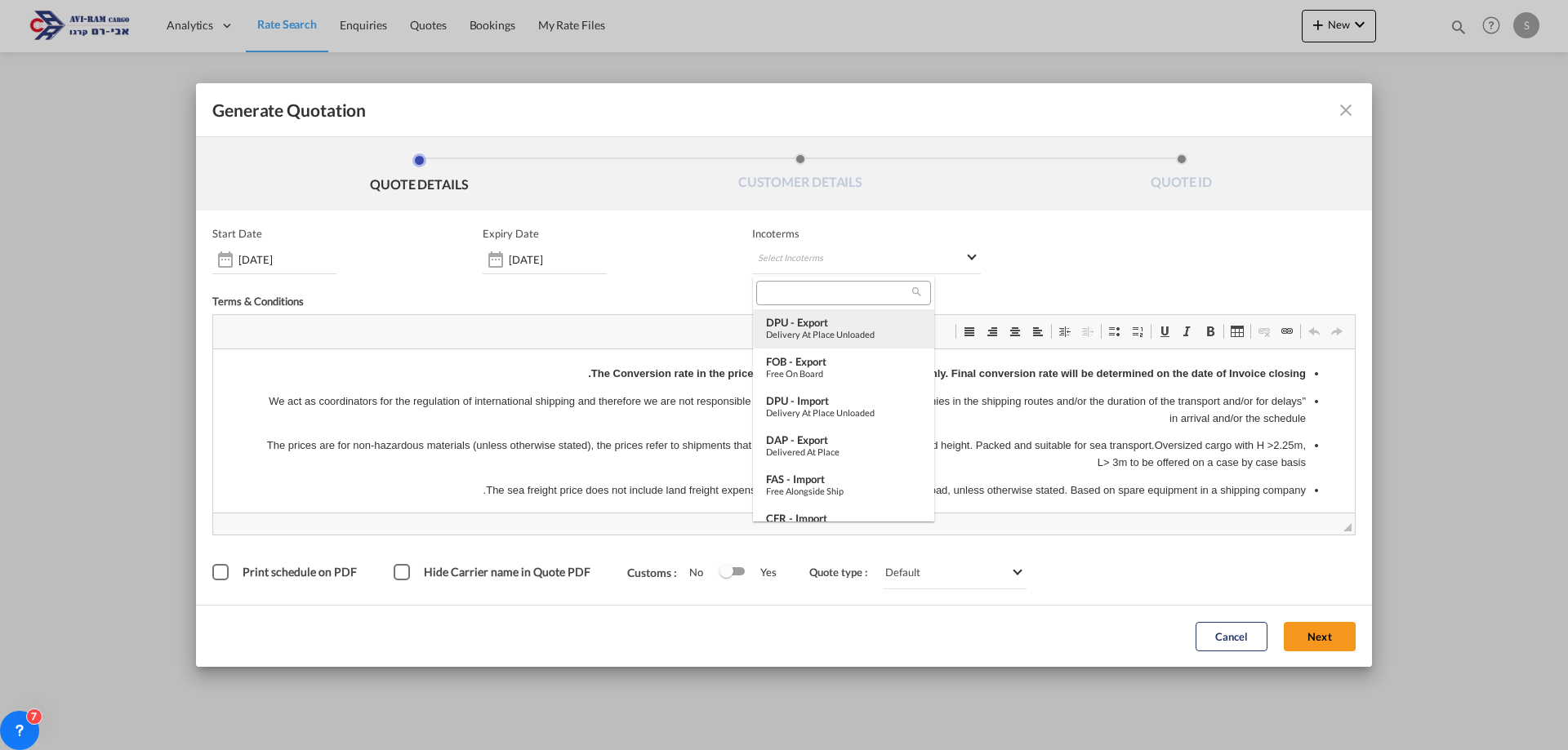
scroll to position [571, 0]
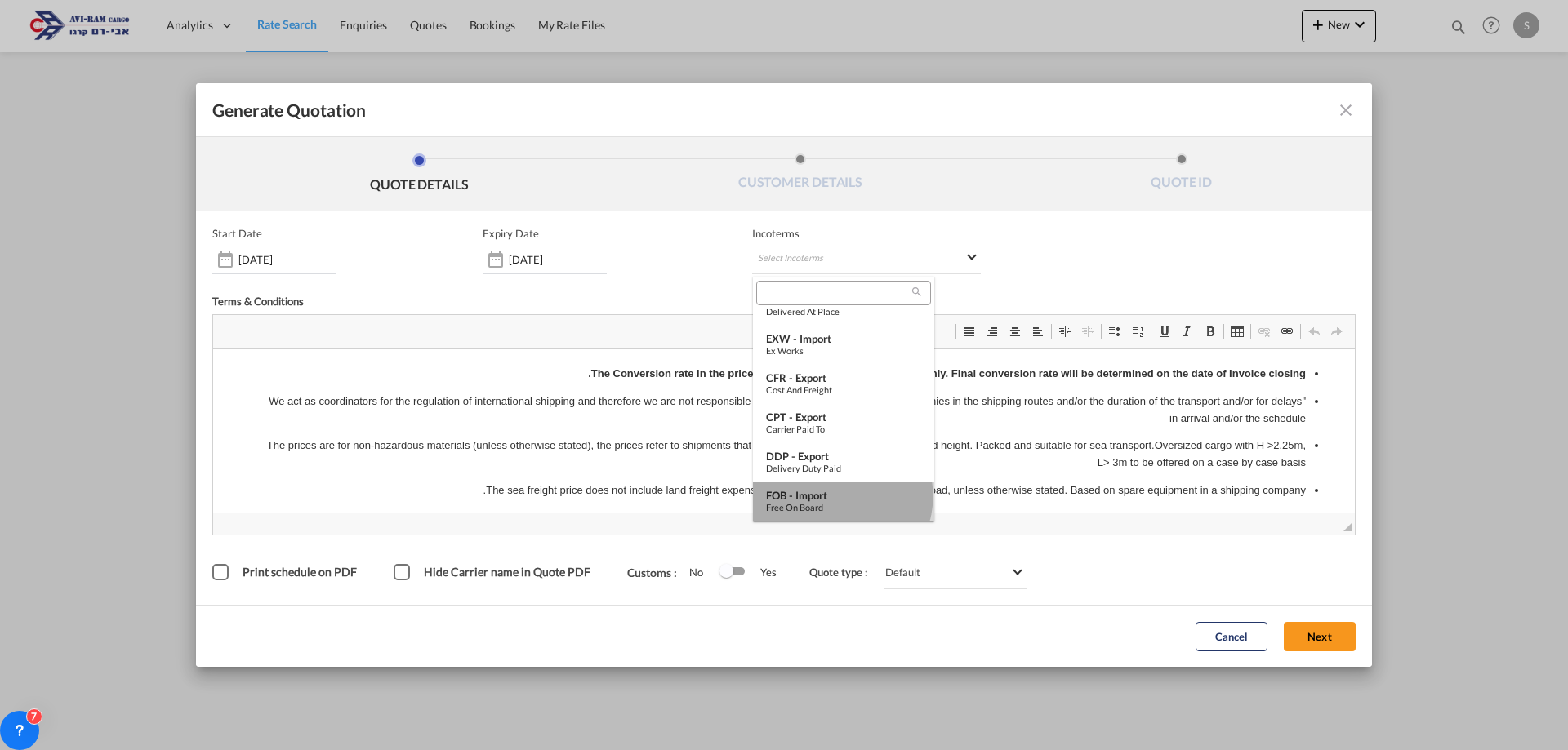
drag, startPoint x: 841, startPoint y: 496, endPoint x: 686, endPoint y: 163, distance: 367.3
click at [841, 496] on div "FOB - import" at bounding box center [843, 495] width 156 height 13
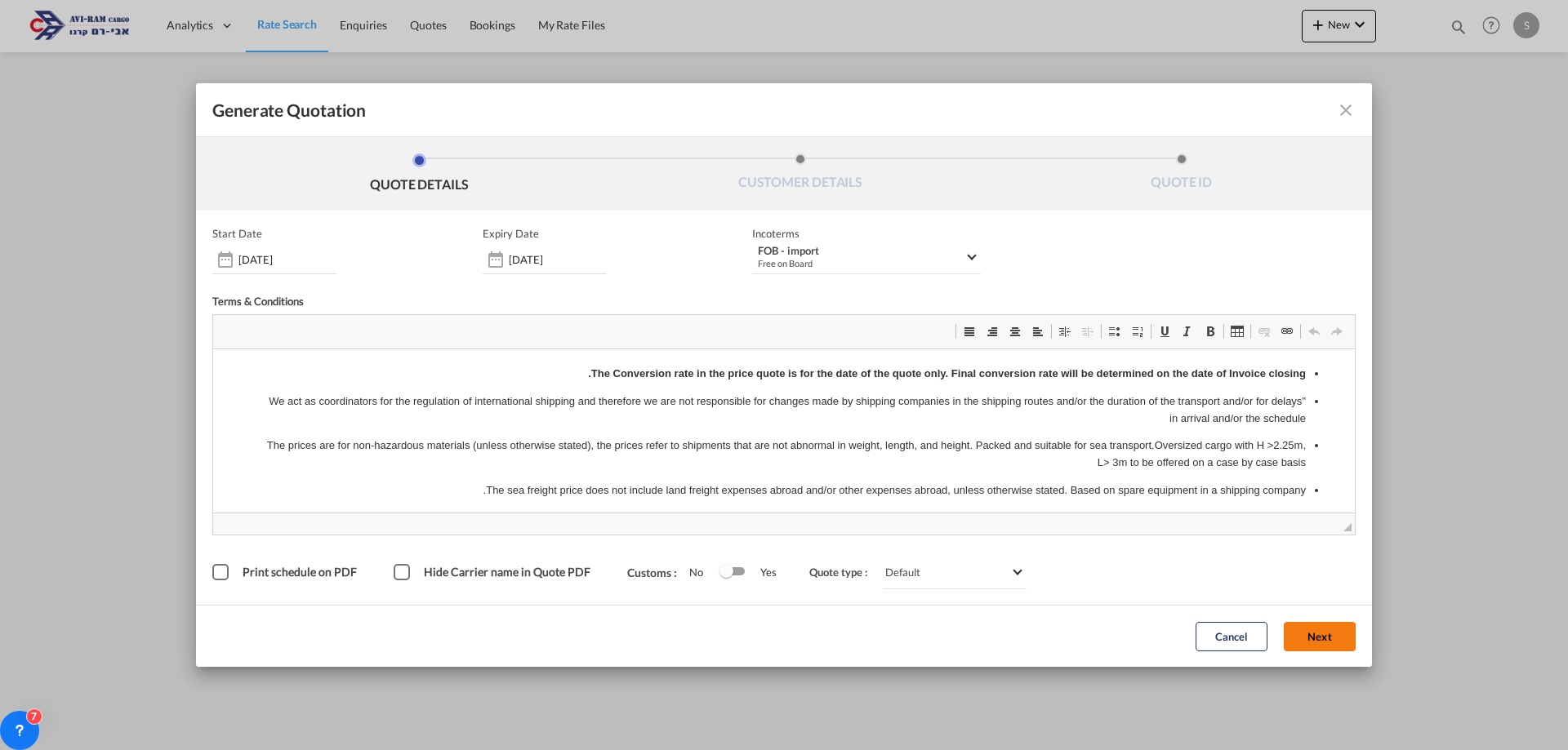
click at [1304, 640] on button "Next" at bounding box center [1319, 636] width 72 height 29
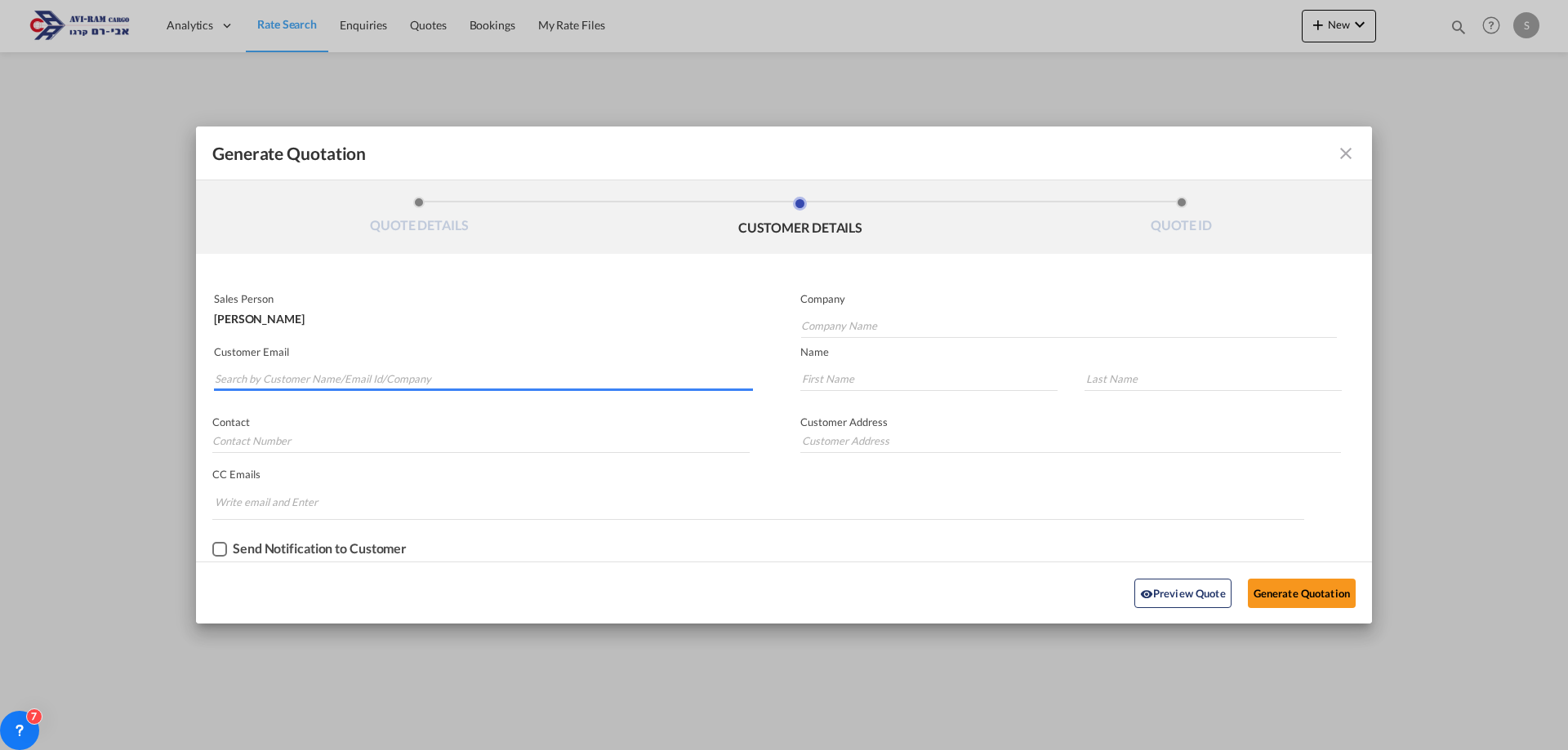
click at [371, 379] on input "Search by Customer Name/Email Id/Company" at bounding box center [484, 378] width 538 height 25
type input "א"
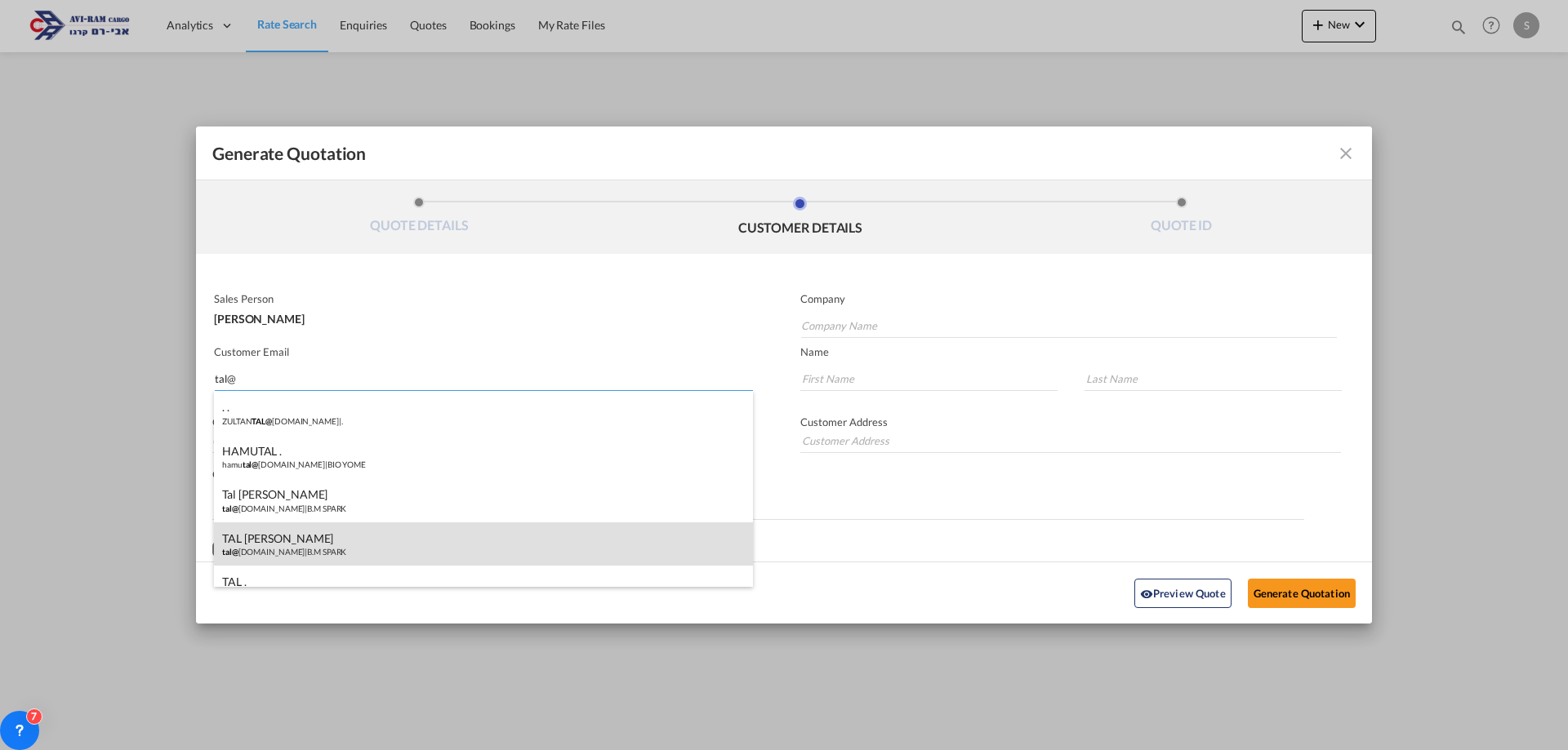
type input "tal@"
click at [348, 533] on div "TAL [PERSON_NAME] tal@ [DOMAIN_NAME] | B.M SPARK" at bounding box center [483, 545] width 538 height 44
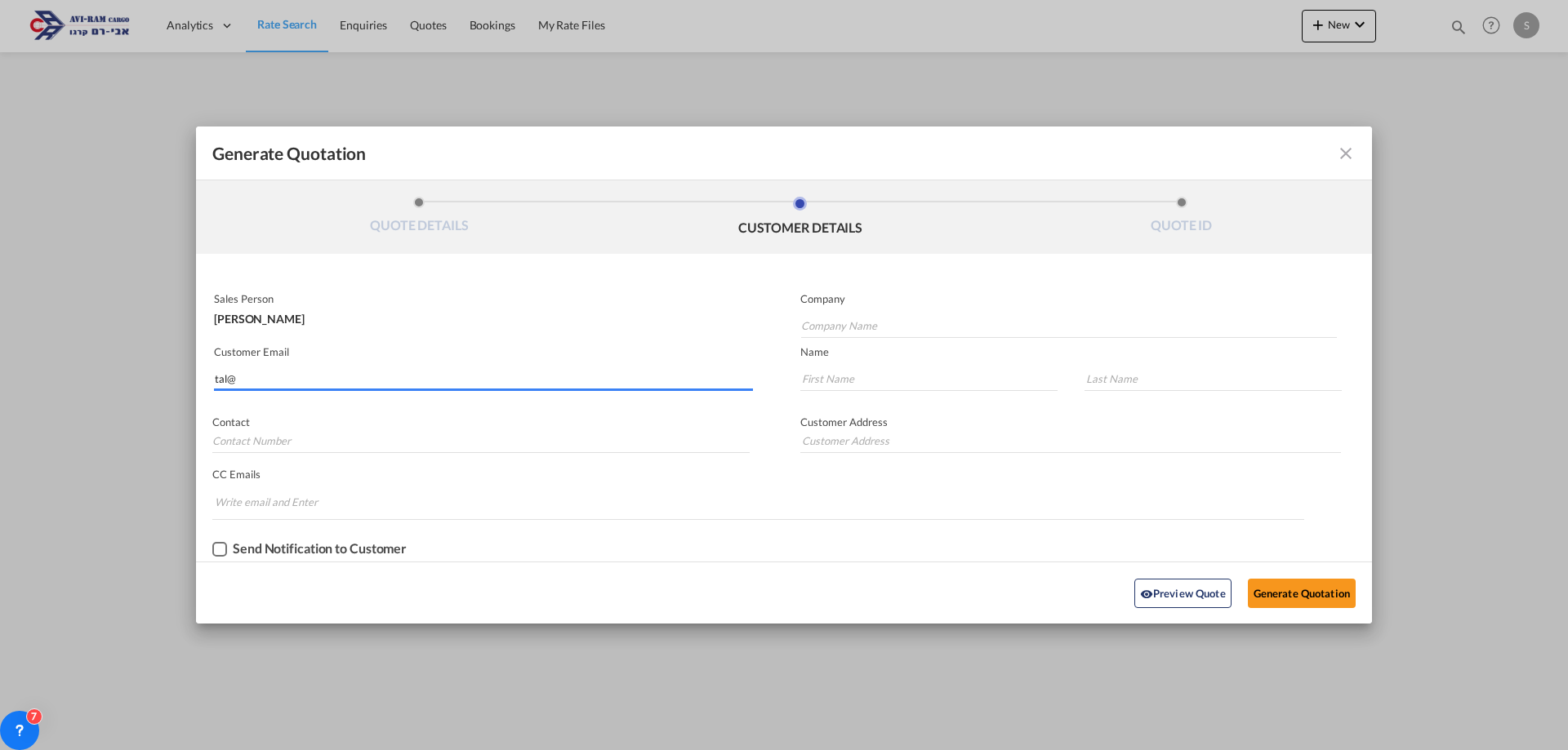
type input "B.M SPARK"
type input "[EMAIL_ADDRESS][DOMAIN_NAME]"
type input "TAL"
type input "[PERSON_NAME]"
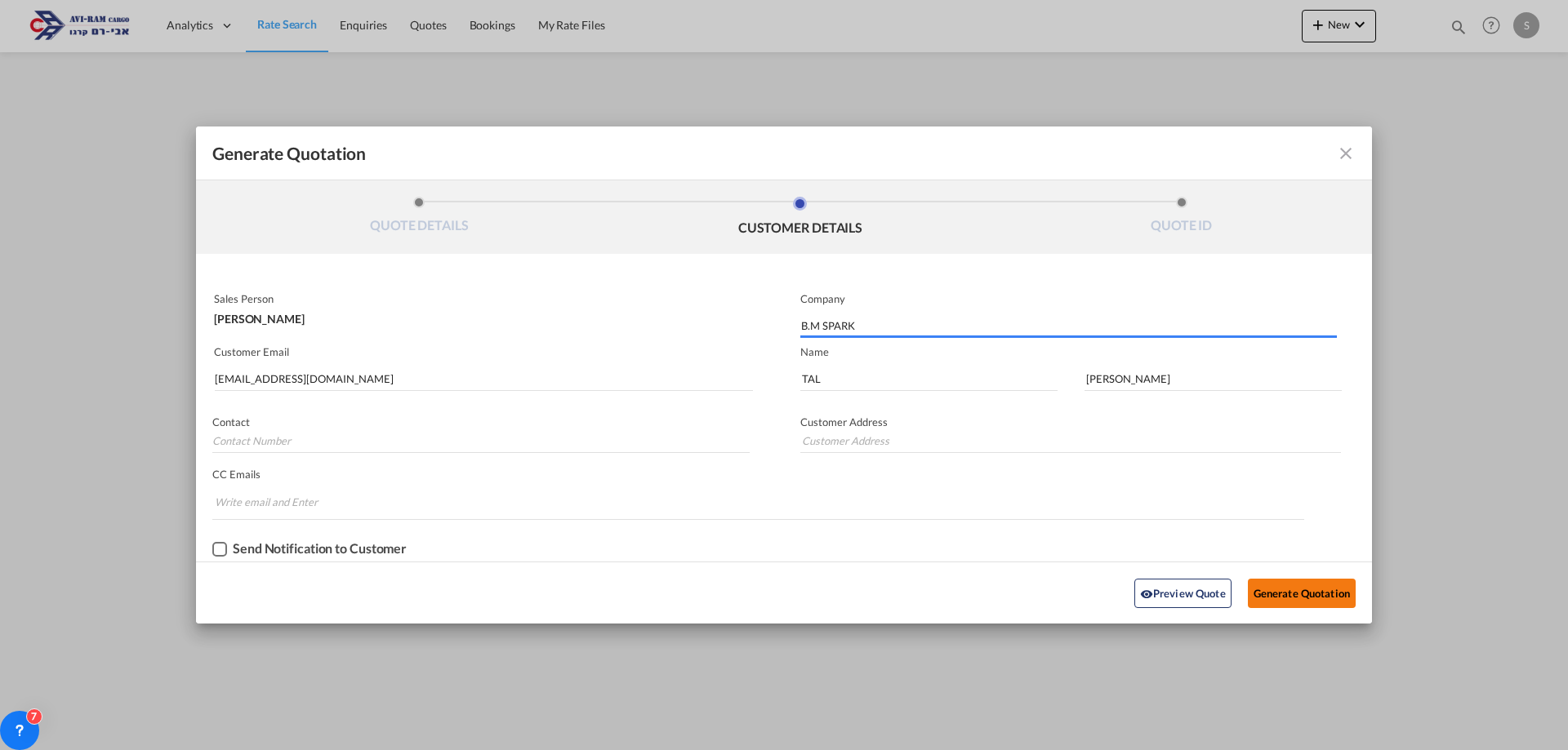
click at [1302, 598] on button "Generate Quotation" at bounding box center [1302, 593] width 107 height 29
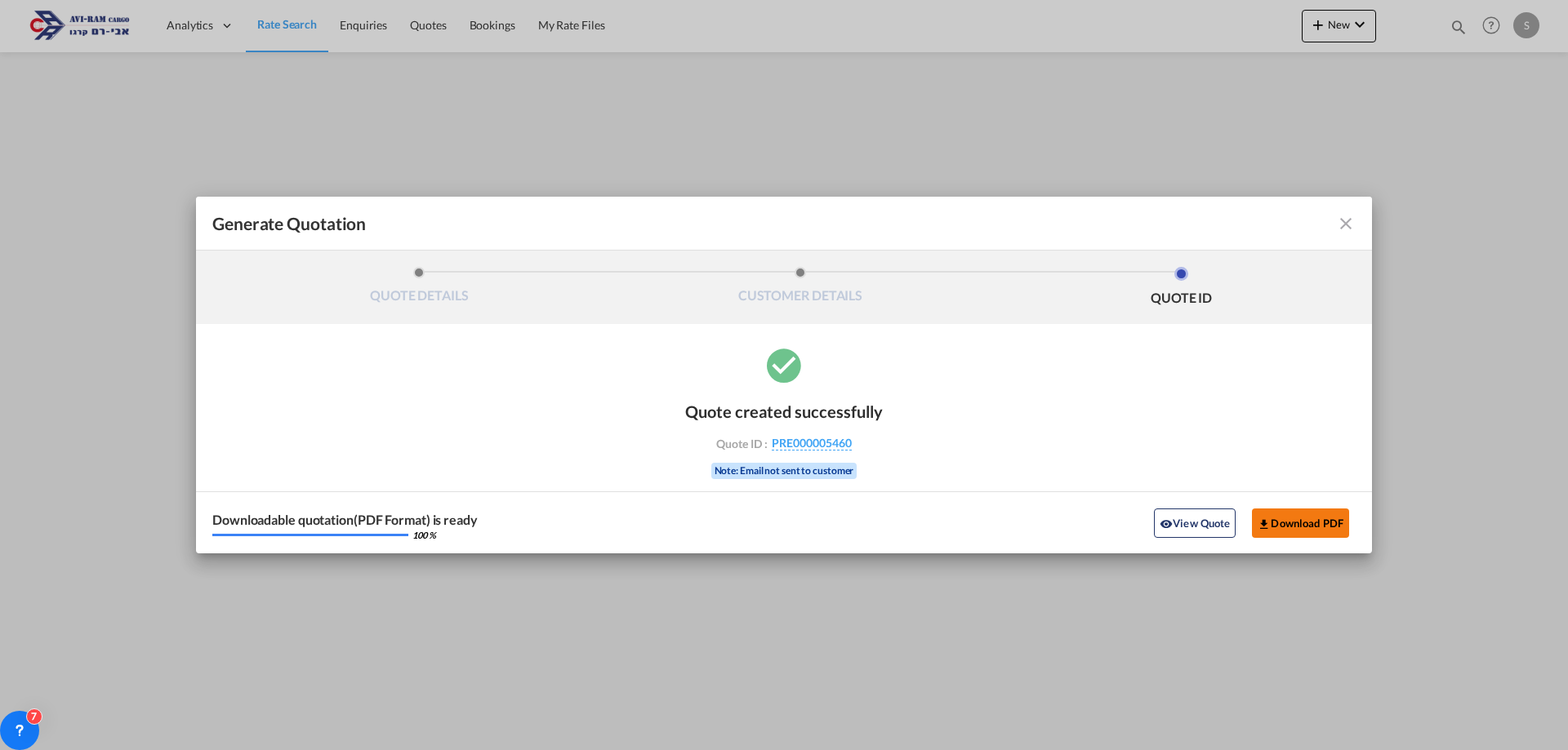
click at [1314, 520] on button "Download PDF" at bounding box center [1300, 523] width 97 height 29
